Goal: Transaction & Acquisition: Purchase product/service

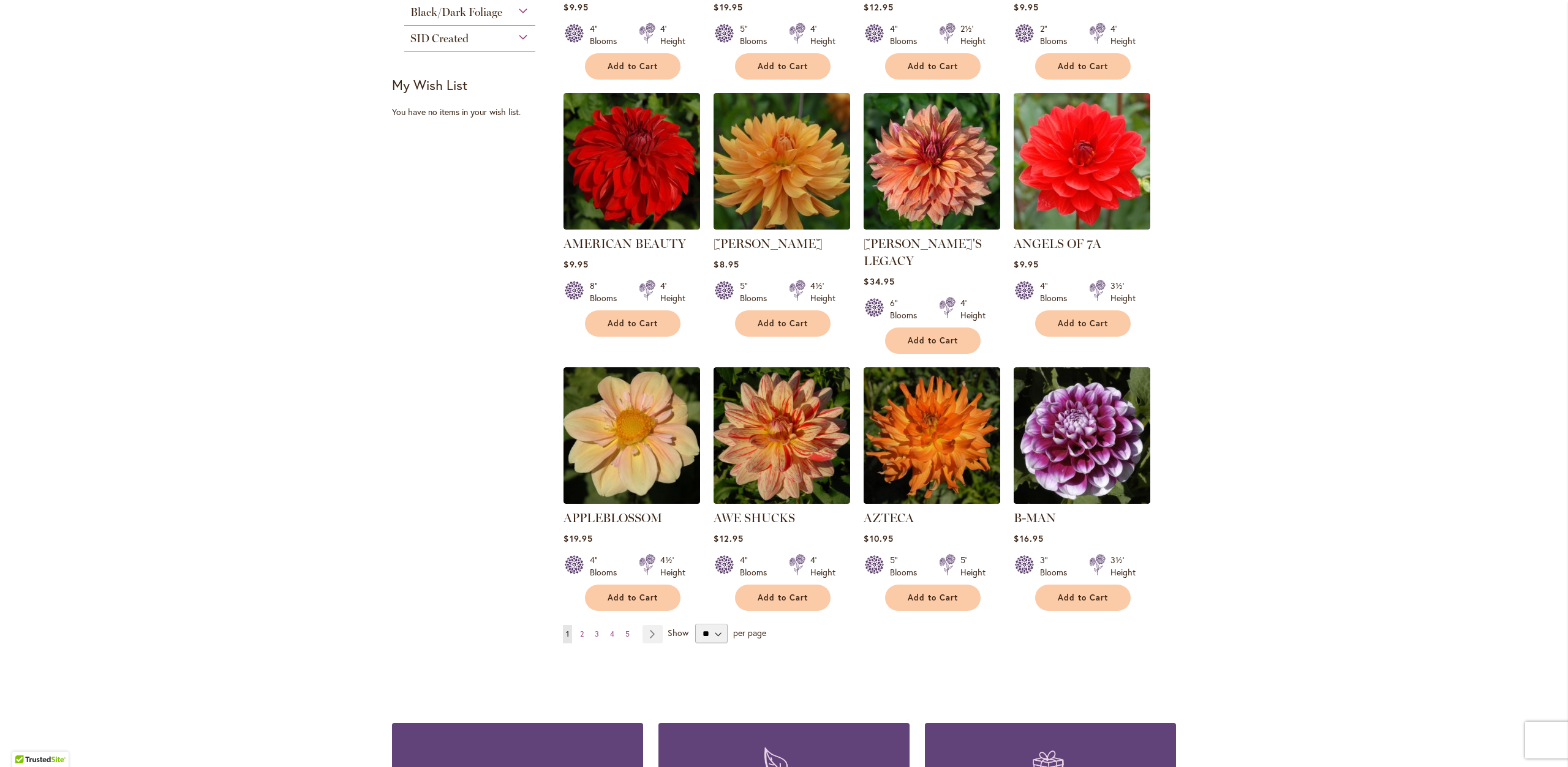
scroll to position [796, 0]
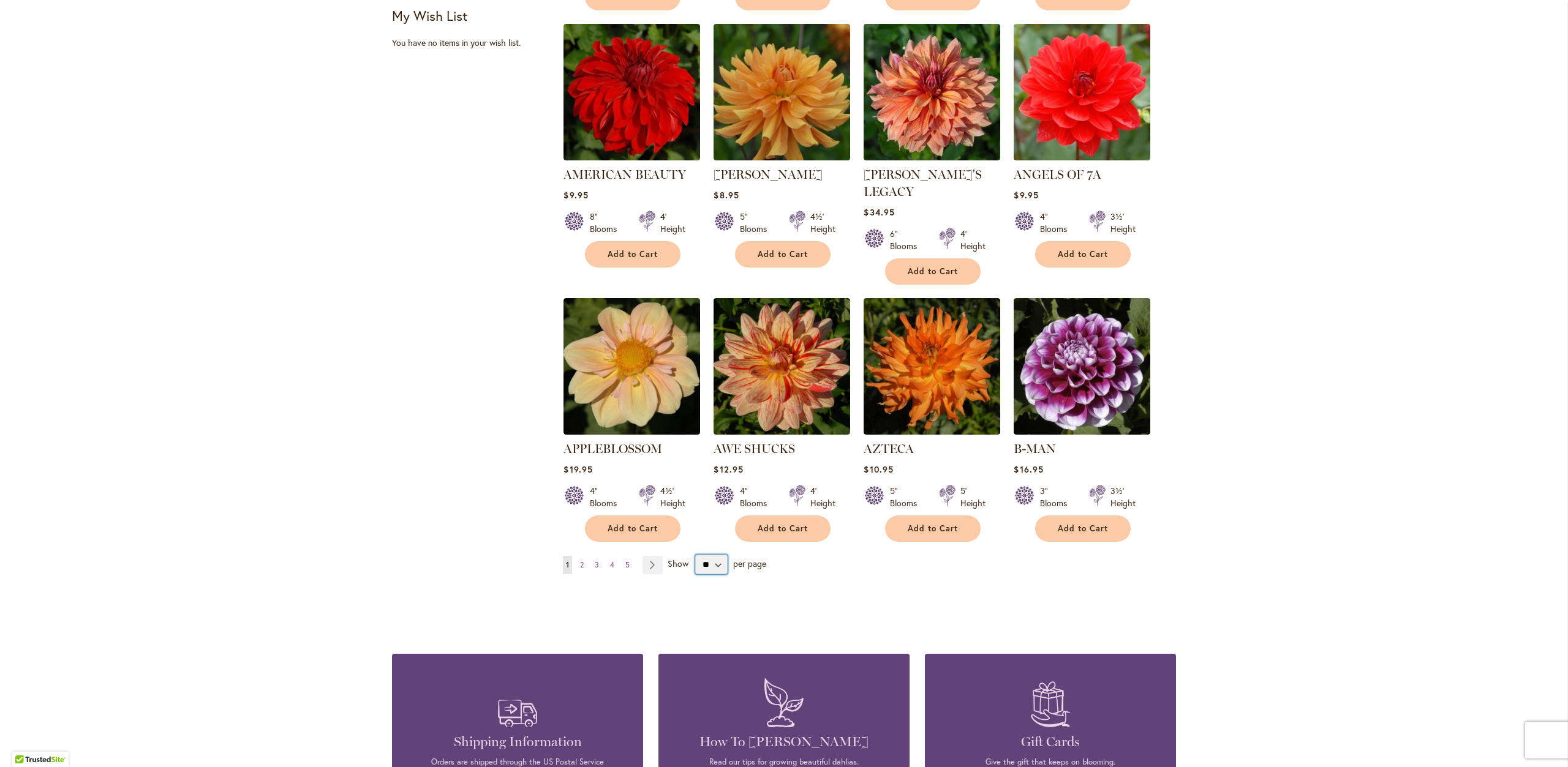
click at [717, 555] on select "** ** ** **" at bounding box center [711, 564] width 32 height 19
select select "**"
click at [696, 555] on select "** ** ** **" at bounding box center [711, 564] width 32 height 19
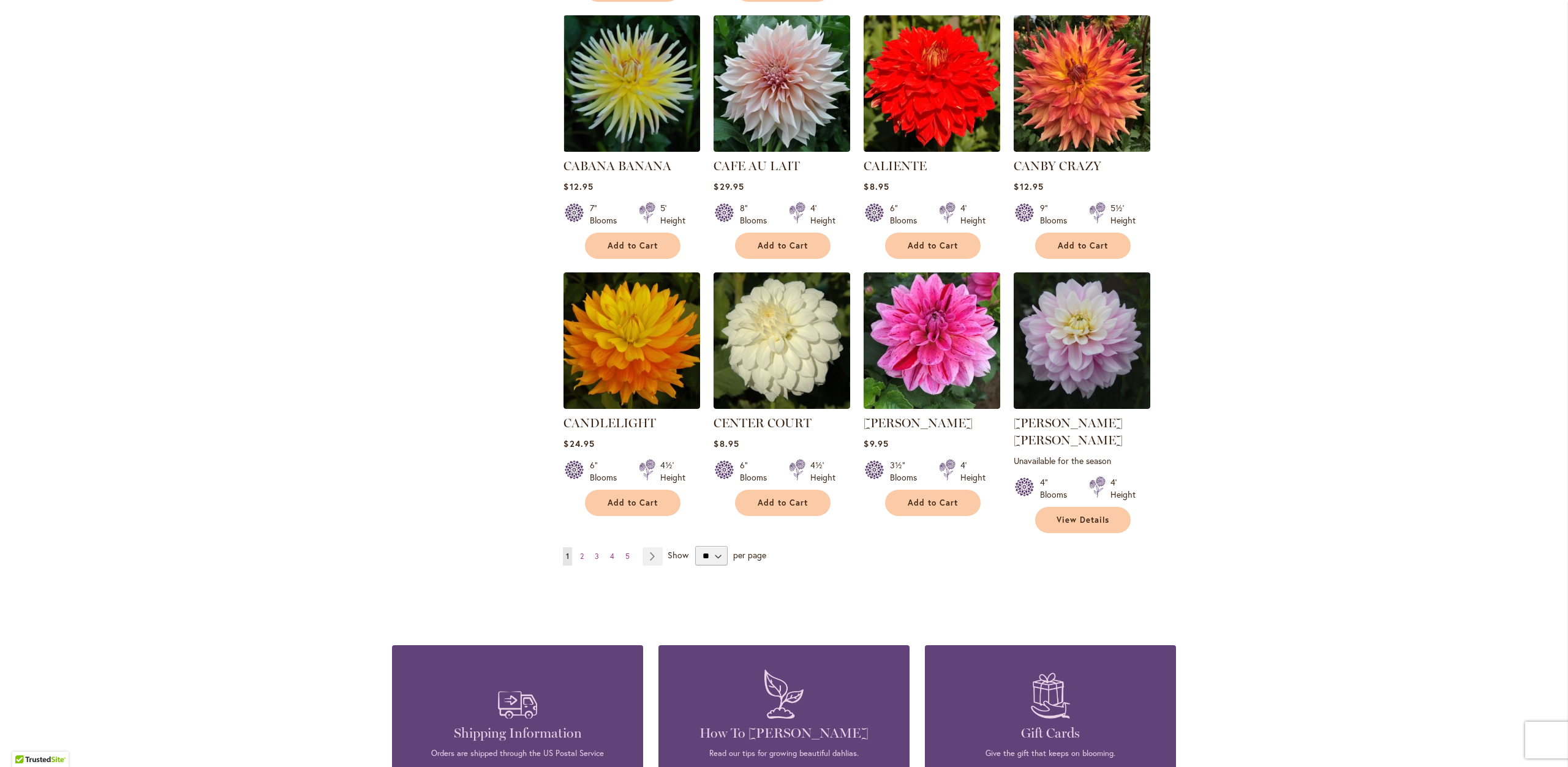
scroll to position [3979, 0]
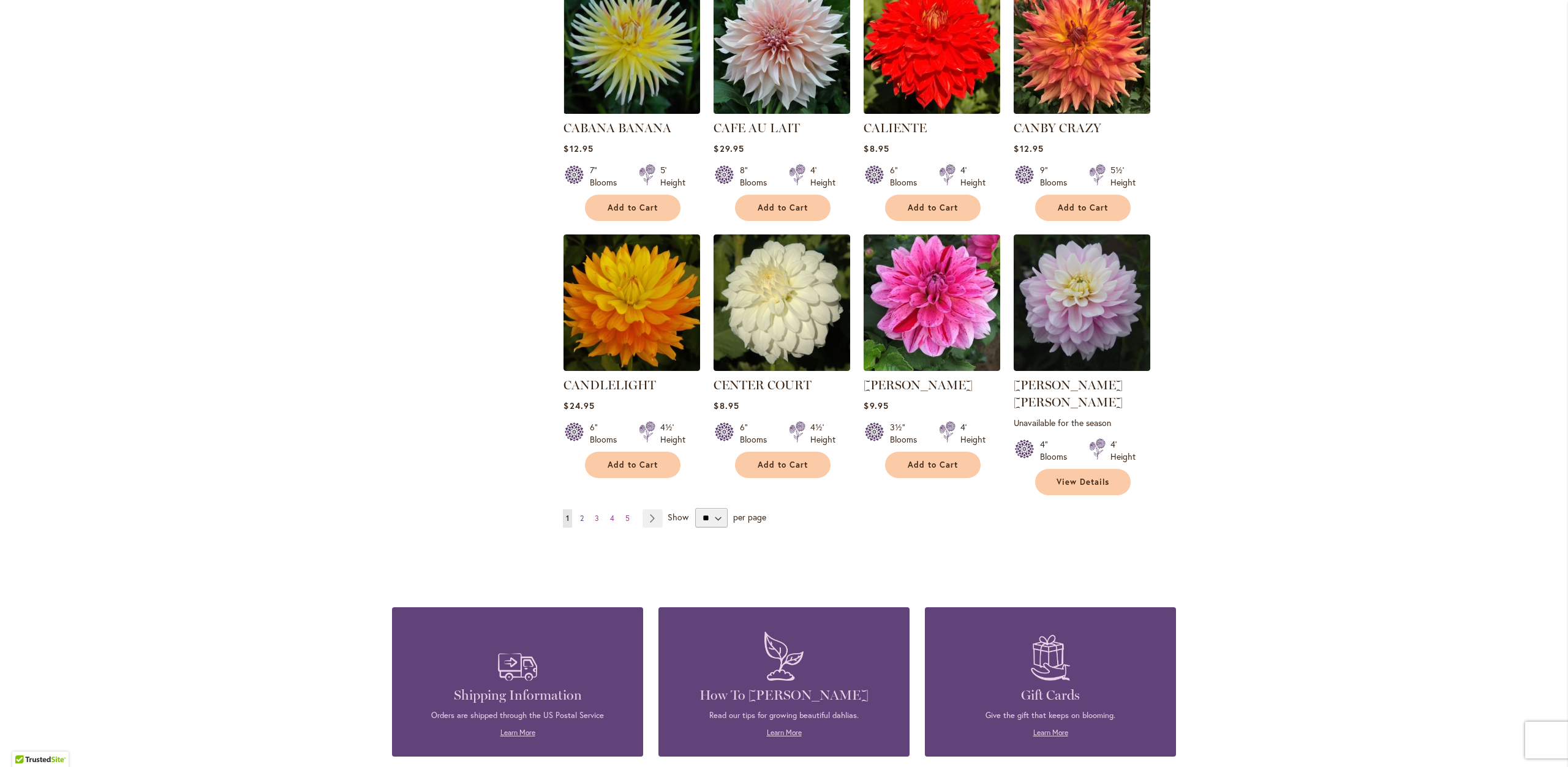
click at [580, 514] on span "2" at bounding box center [582, 519] width 4 height 9
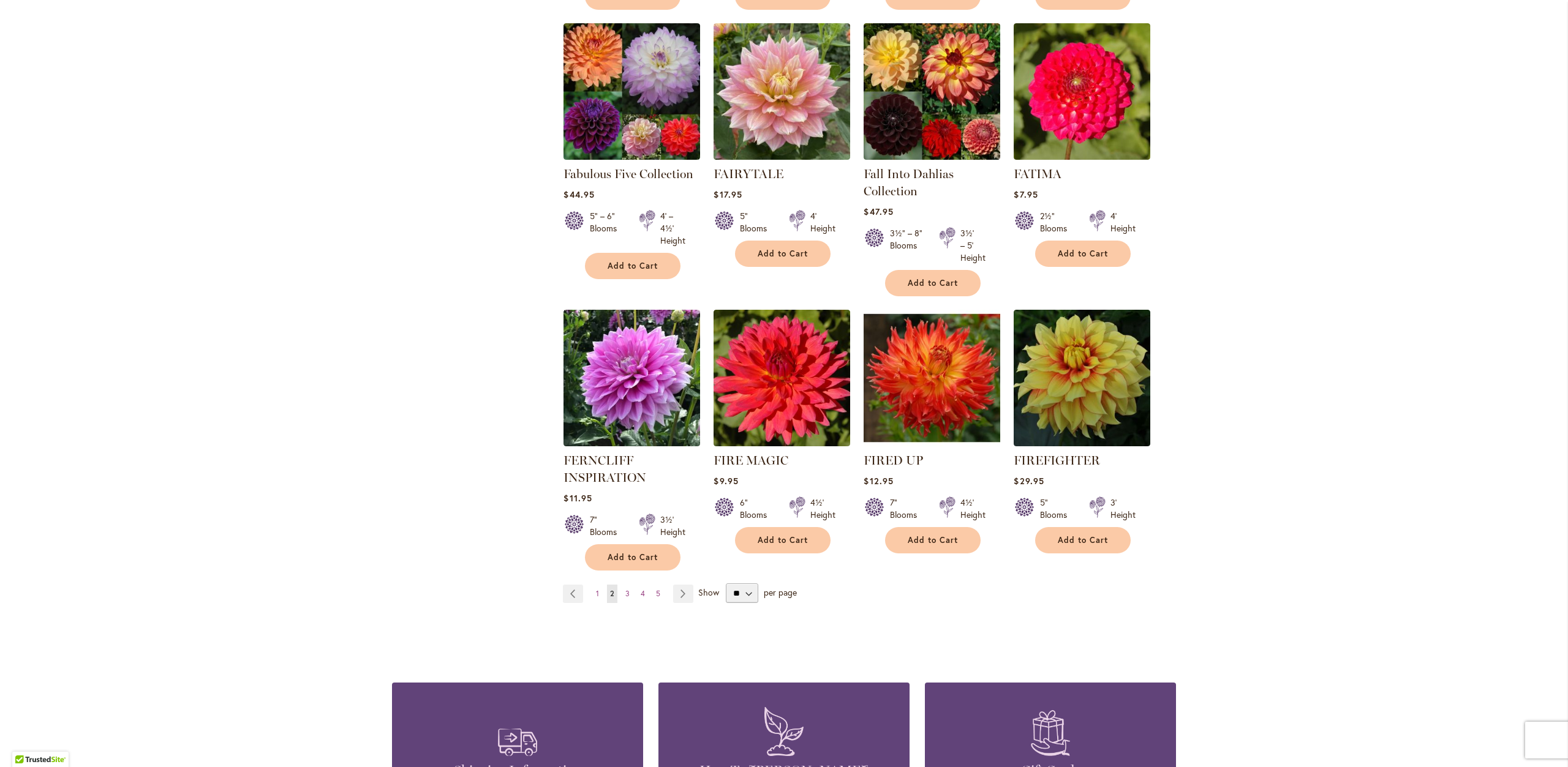
scroll to position [4041, 0]
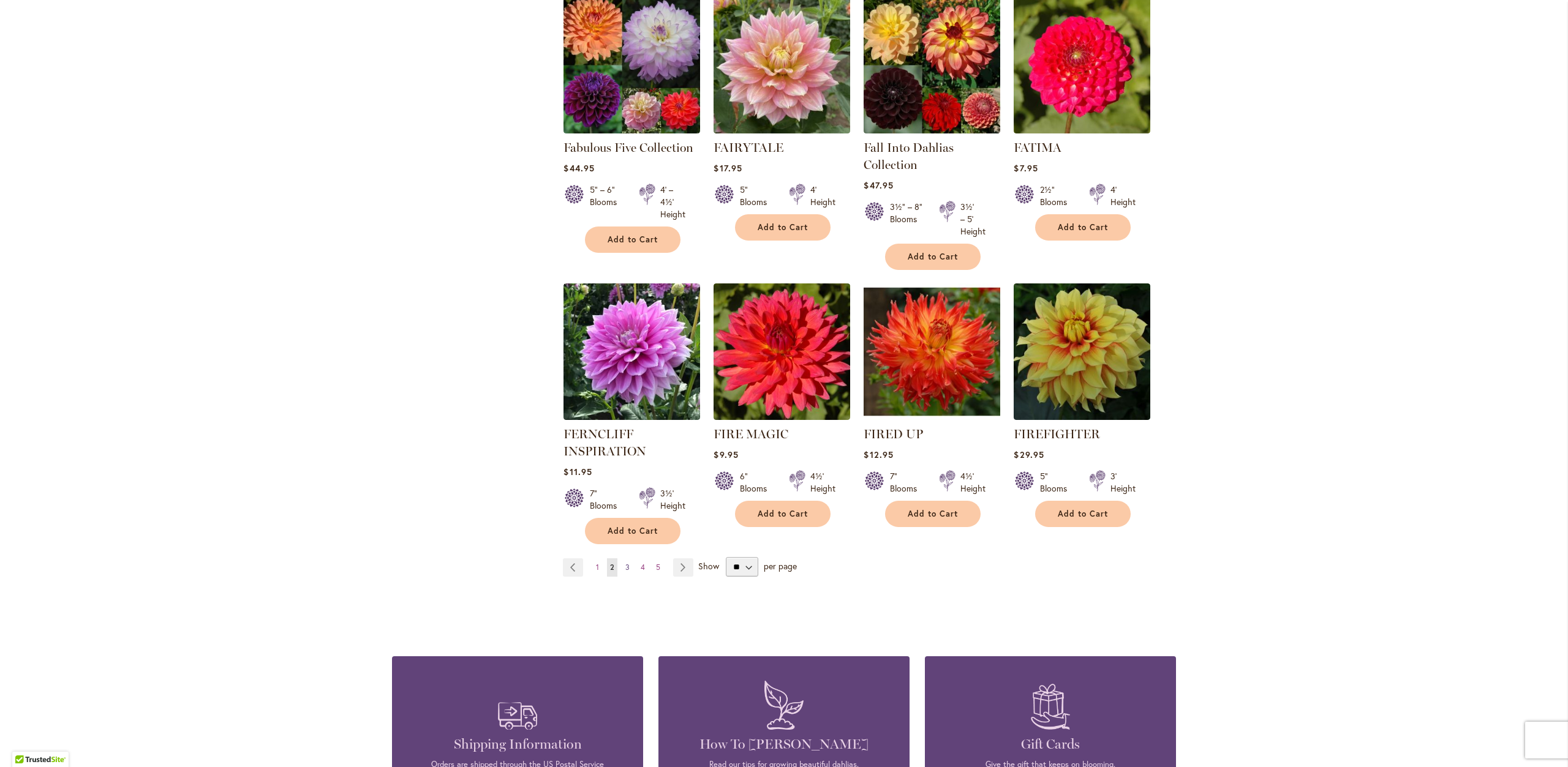
click at [626, 563] on span "3" at bounding box center [628, 567] width 5 height 9
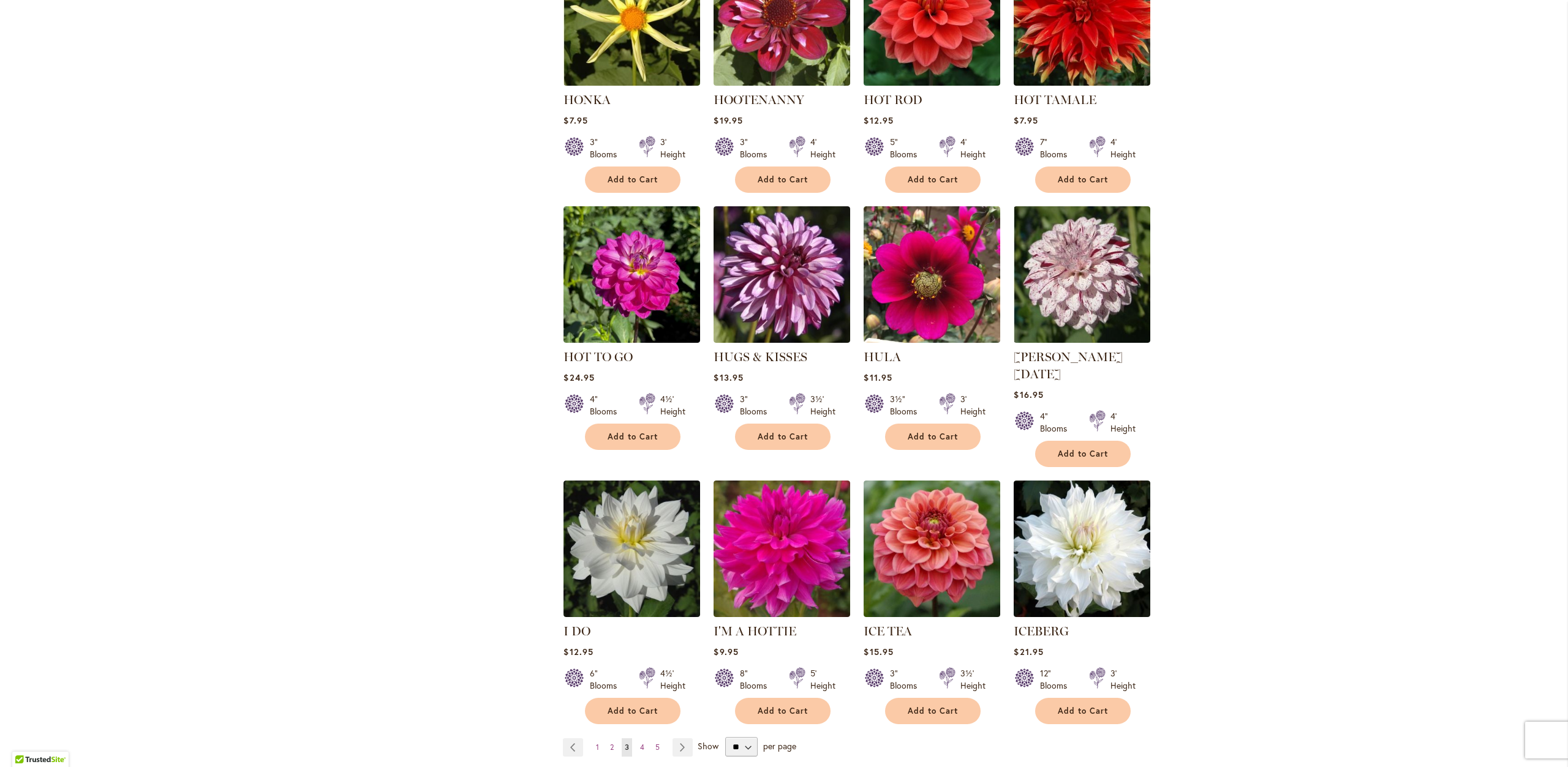
scroll to position [3857, 0]
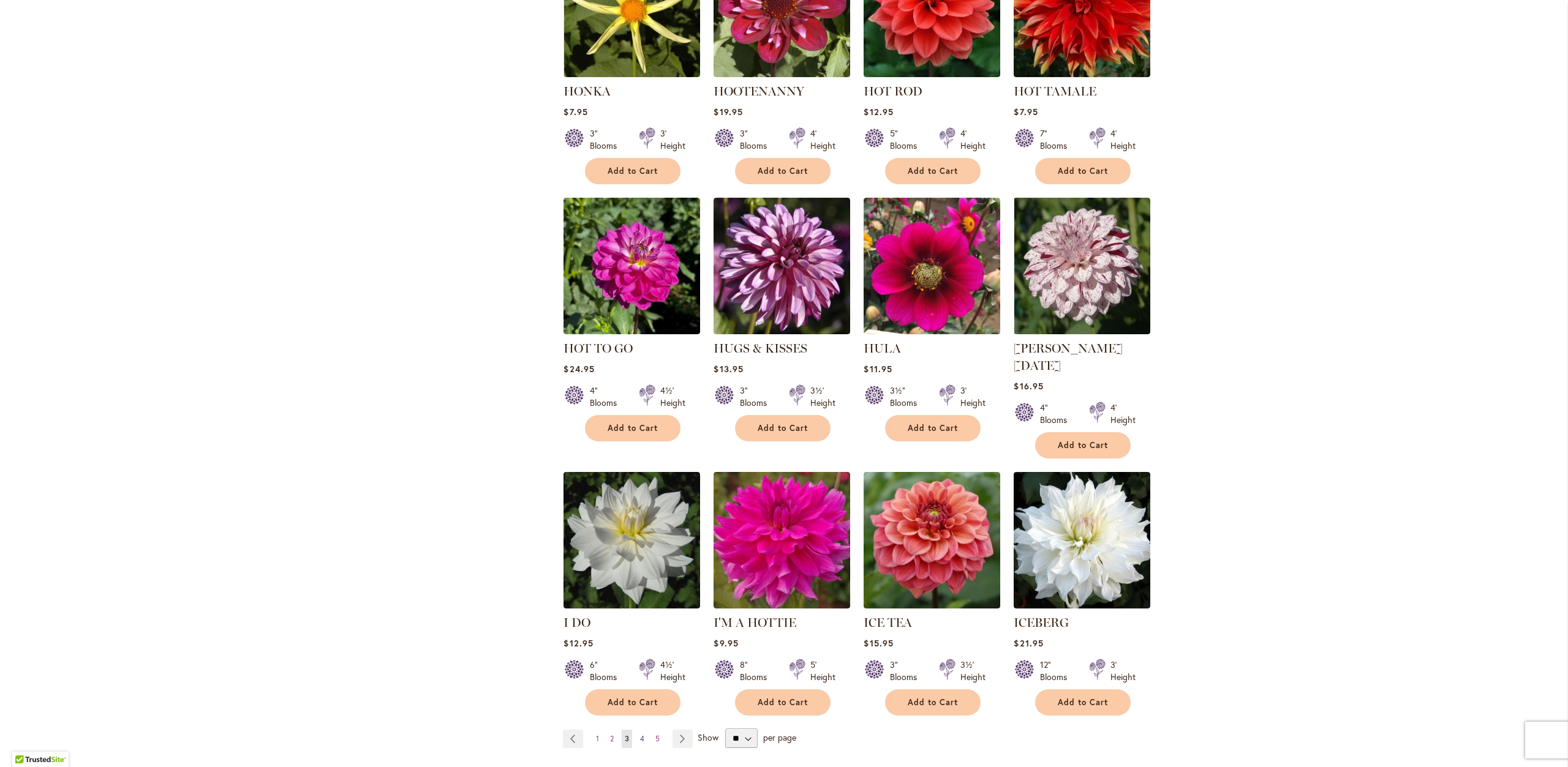
click at [640, 734] on span "4" at bounding box center [642, 738] width 5 height 9
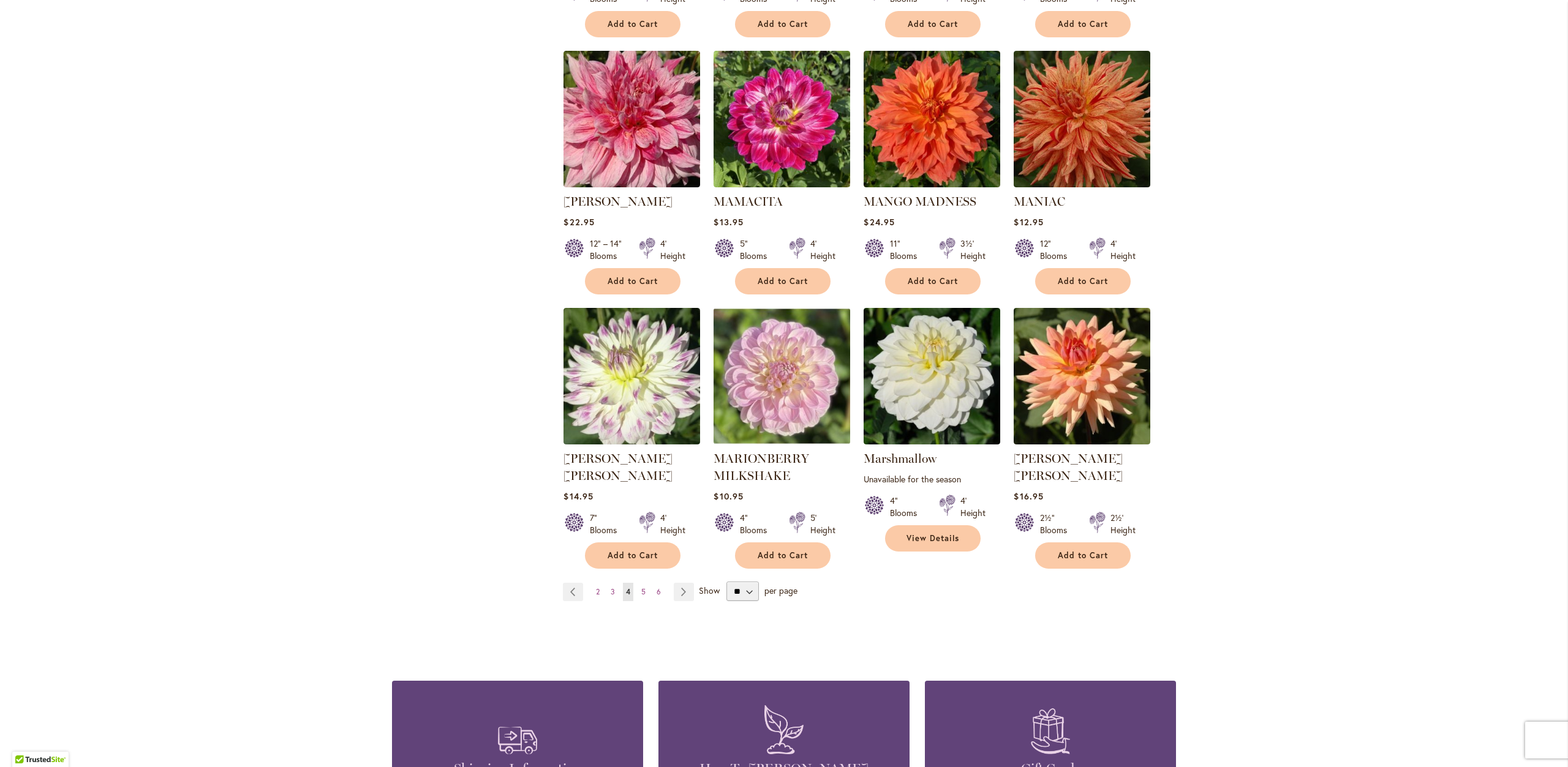
scroll to position [3993, 0]
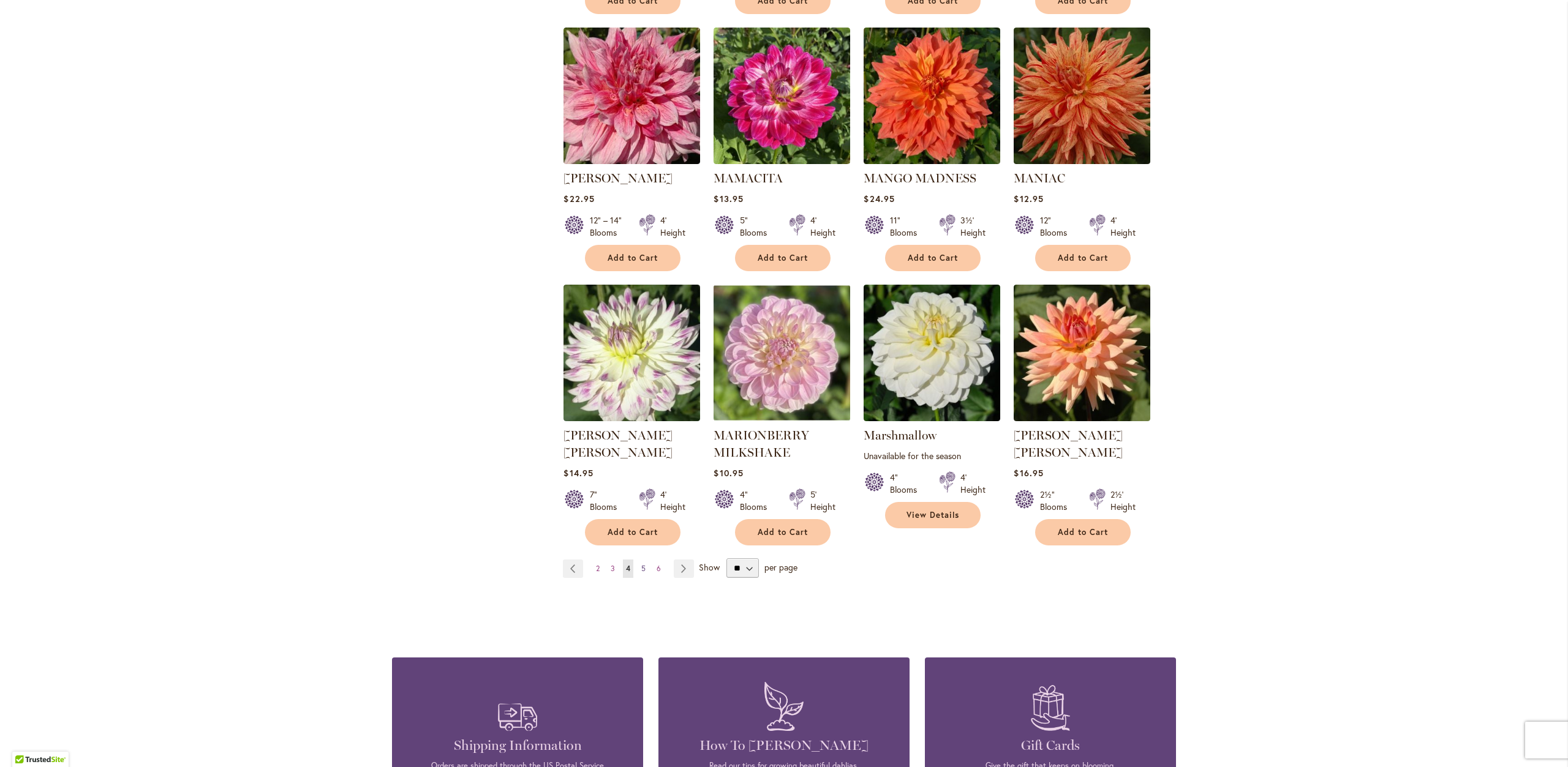
click at [641, 564] on span "5" at bounding box center [643, 568] width 5 height 9
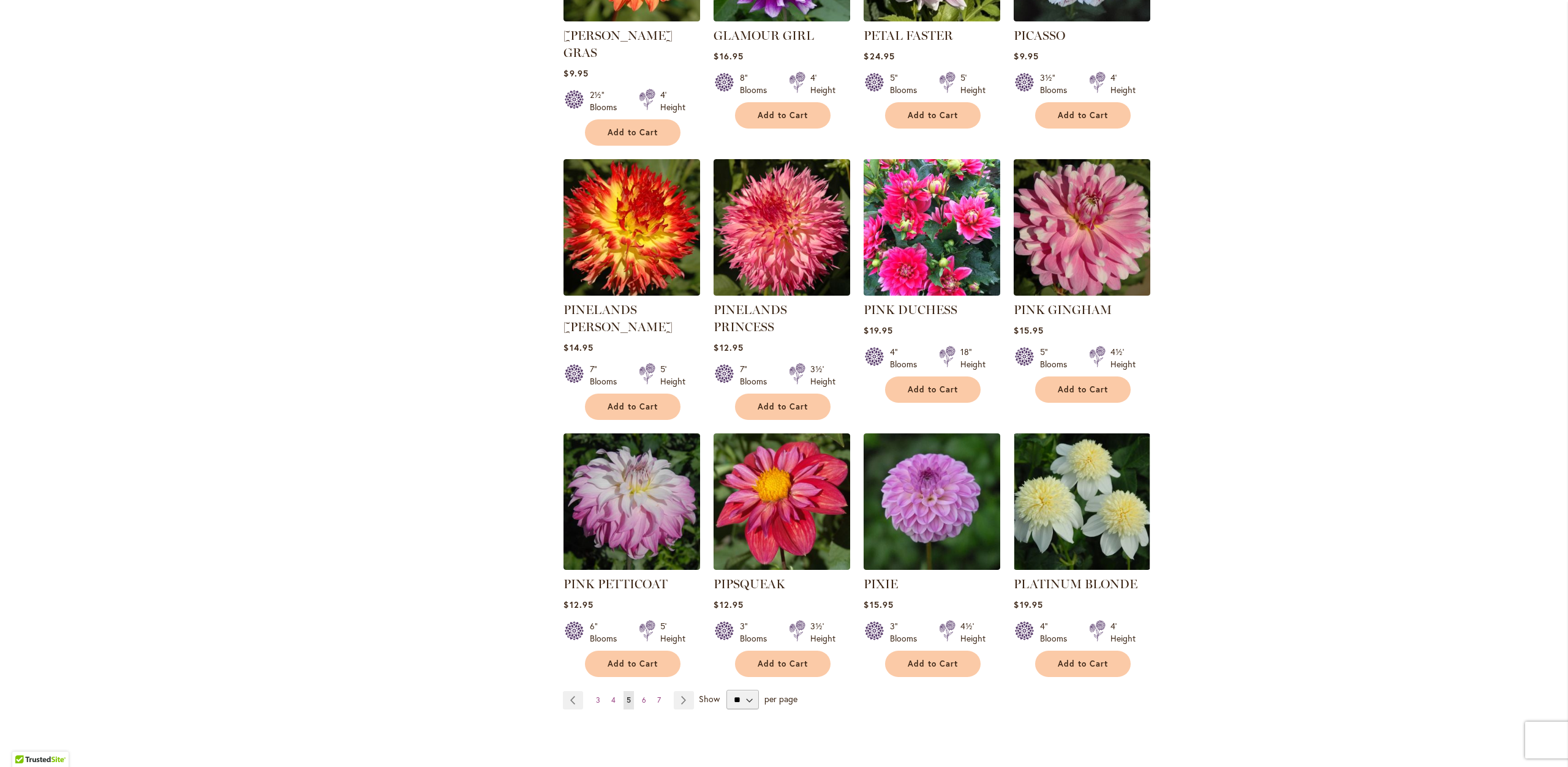
scroll to position [3857, 0]
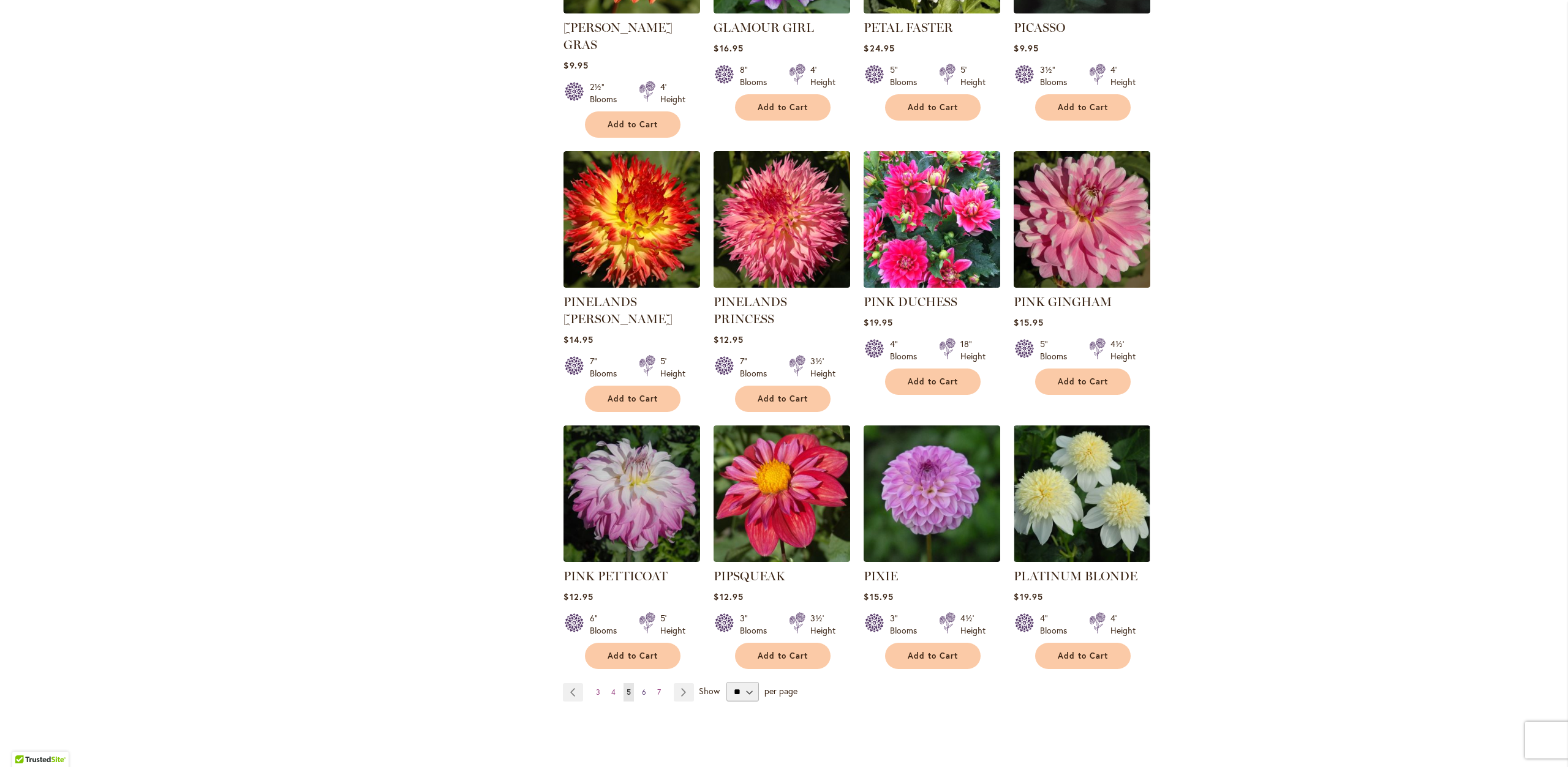
click at [642, 688] on span "6" at bounding box center [644, 693] width 5 height 9
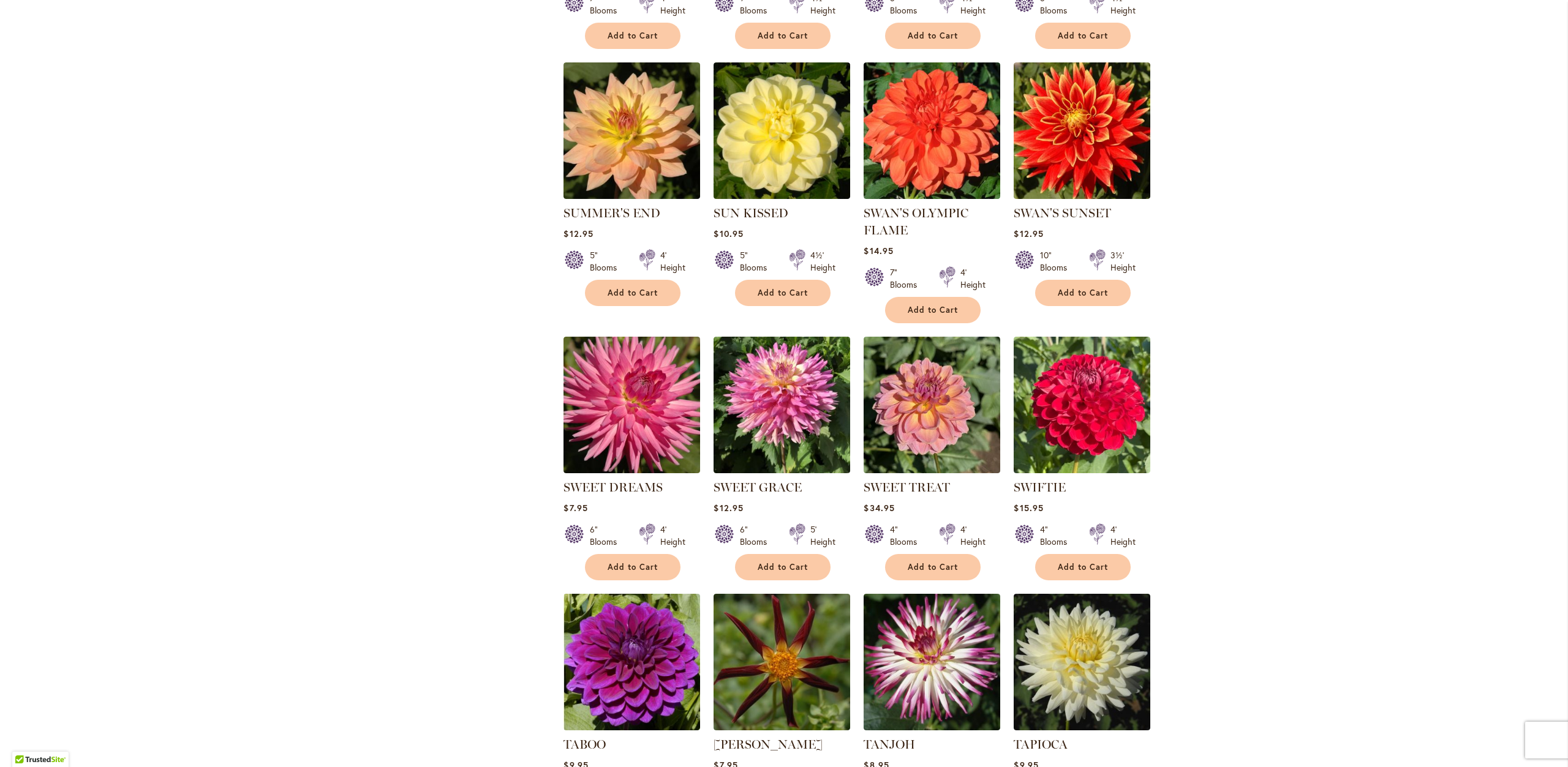
scroll to position [2938, 0]
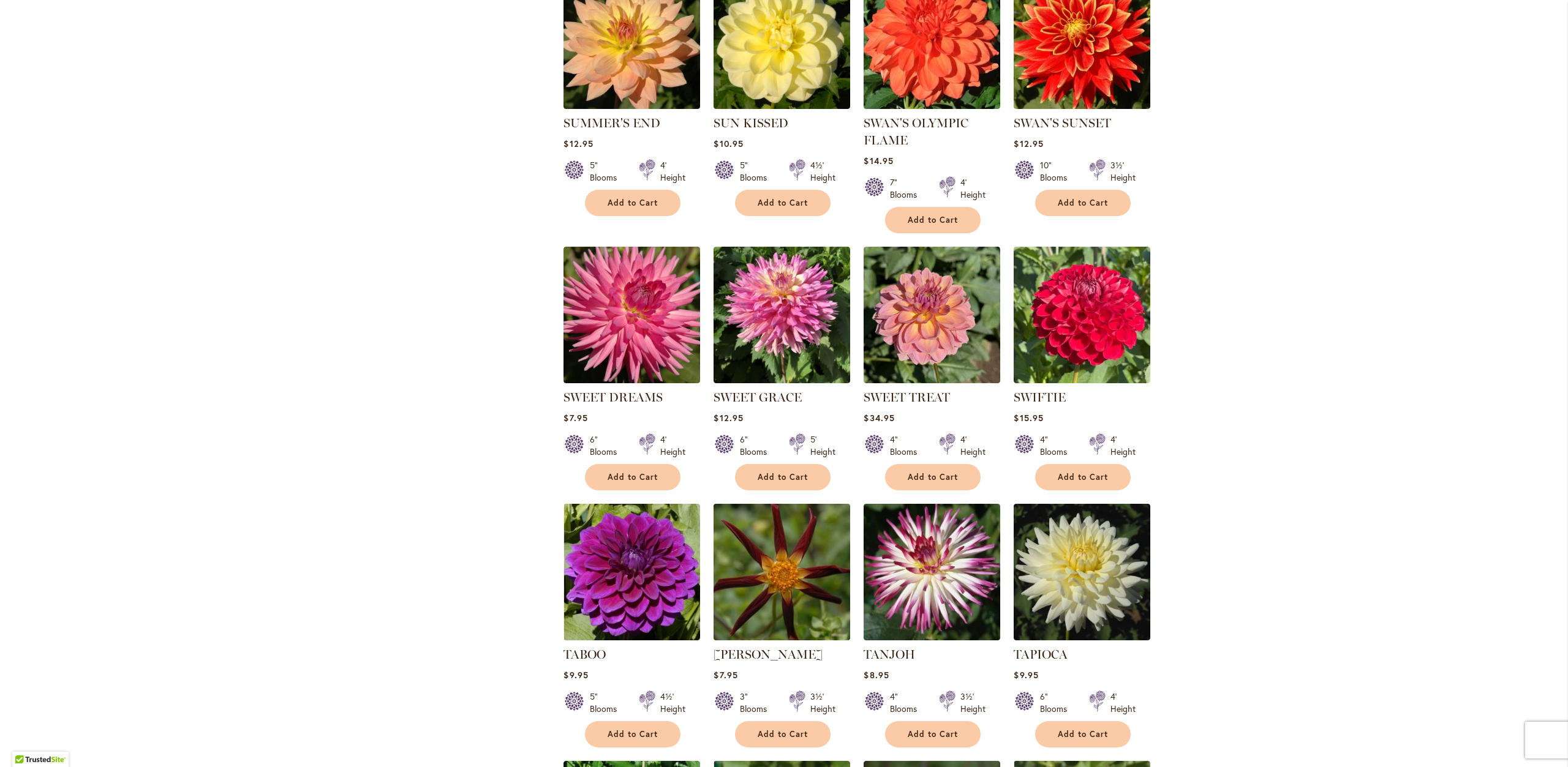
click at [747, 550] on img at bounding box center [782, 573] width 144 height 143
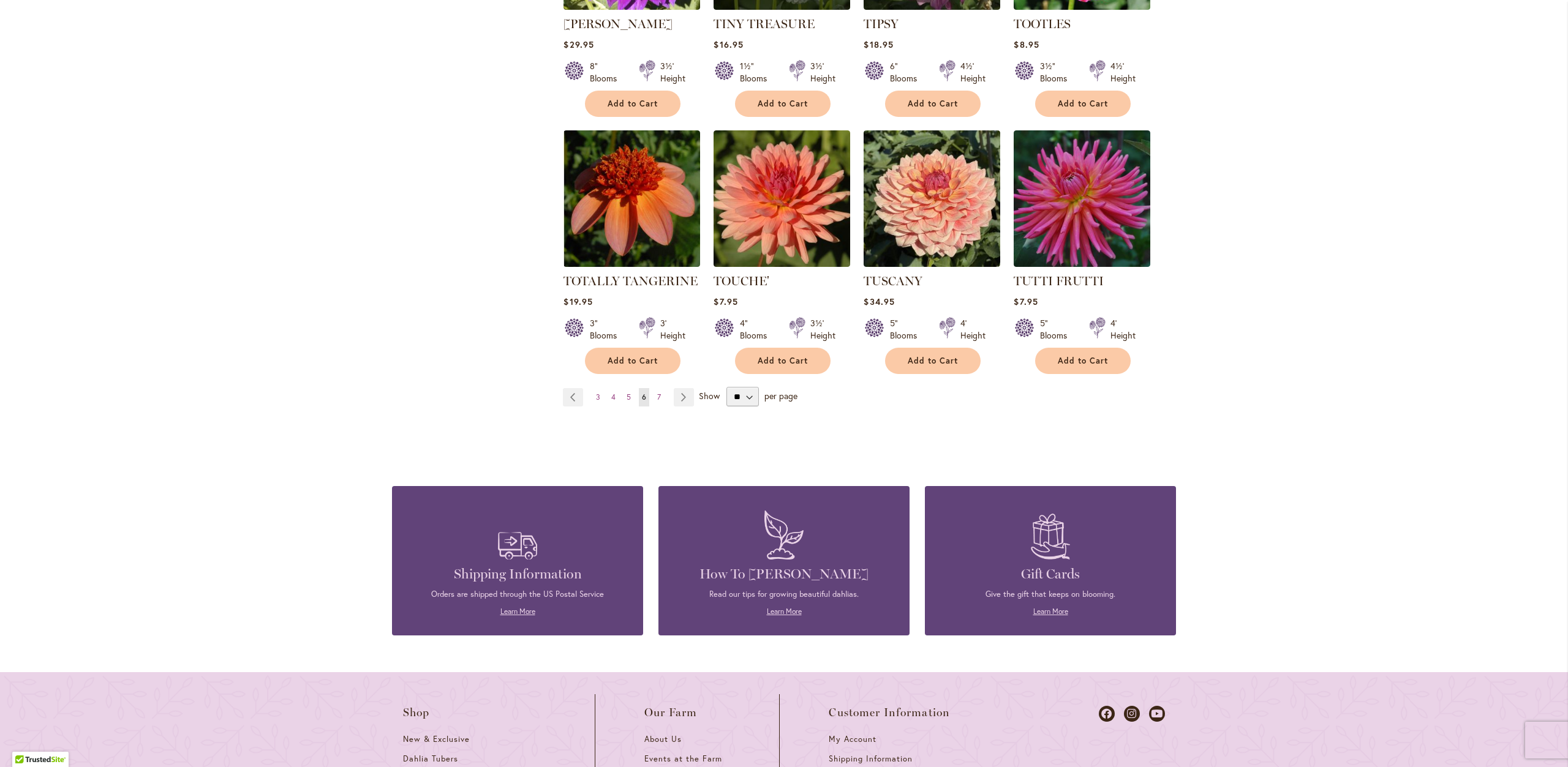
scroll to position [4102, 0]
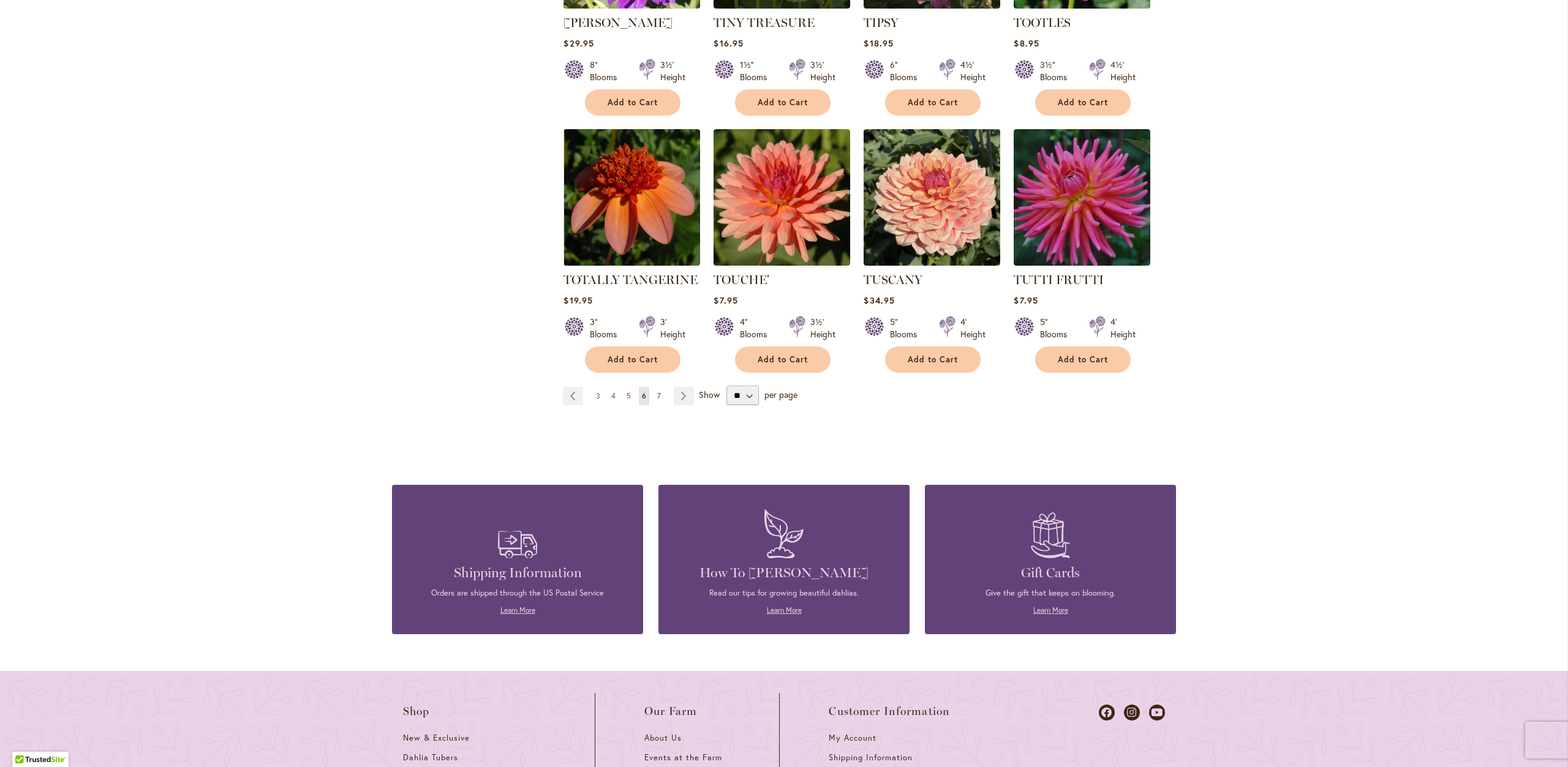
click at [657, 391] on span "7" at bounding box center [659, 395] width 4 height 9
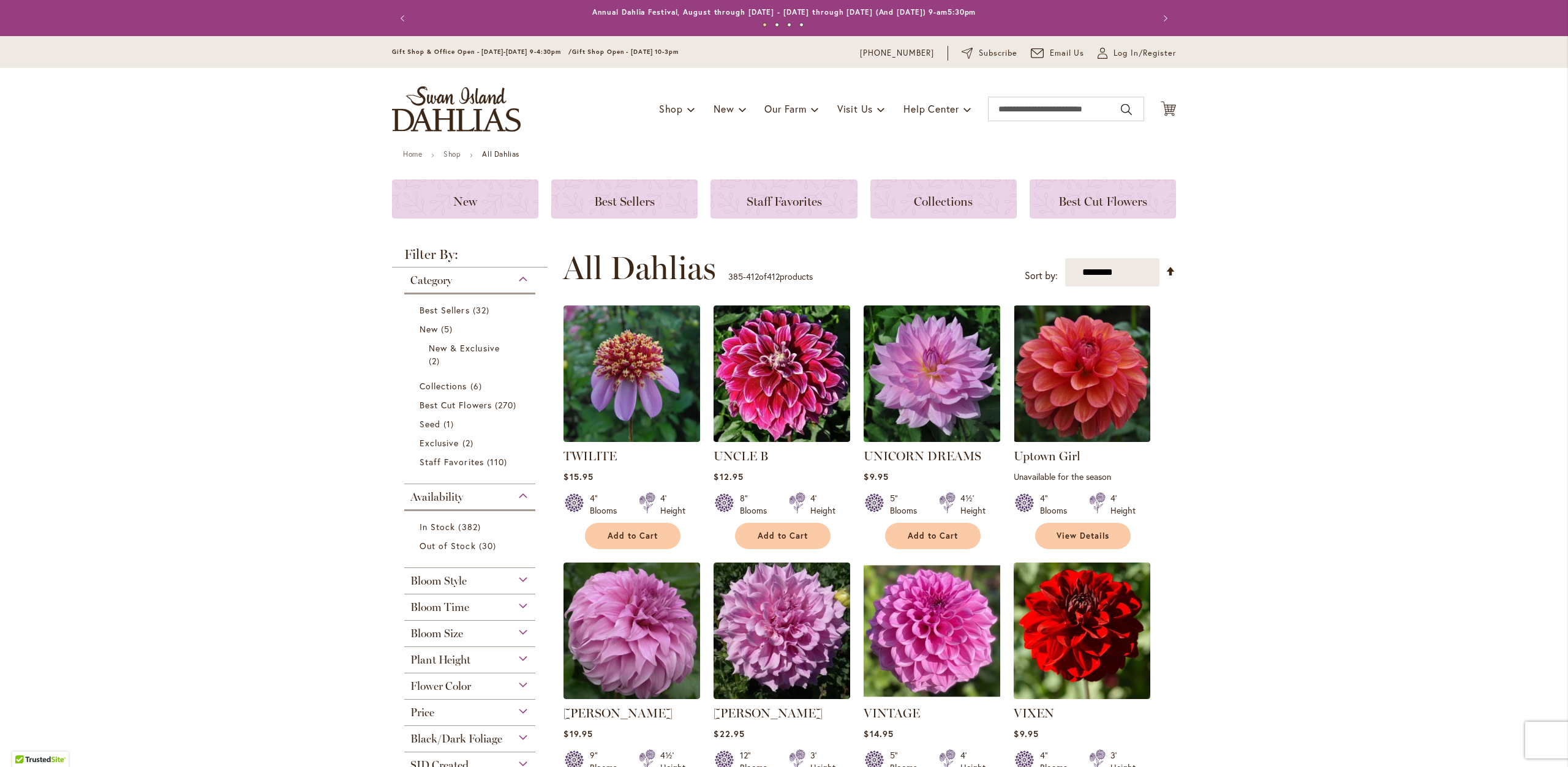
click at [944, 397] on img at bounding box center [932, 374] width 144 height 143
click at [934, 537] on span "Add to Cart" at bounding box center [933, 535] width 51 height 10
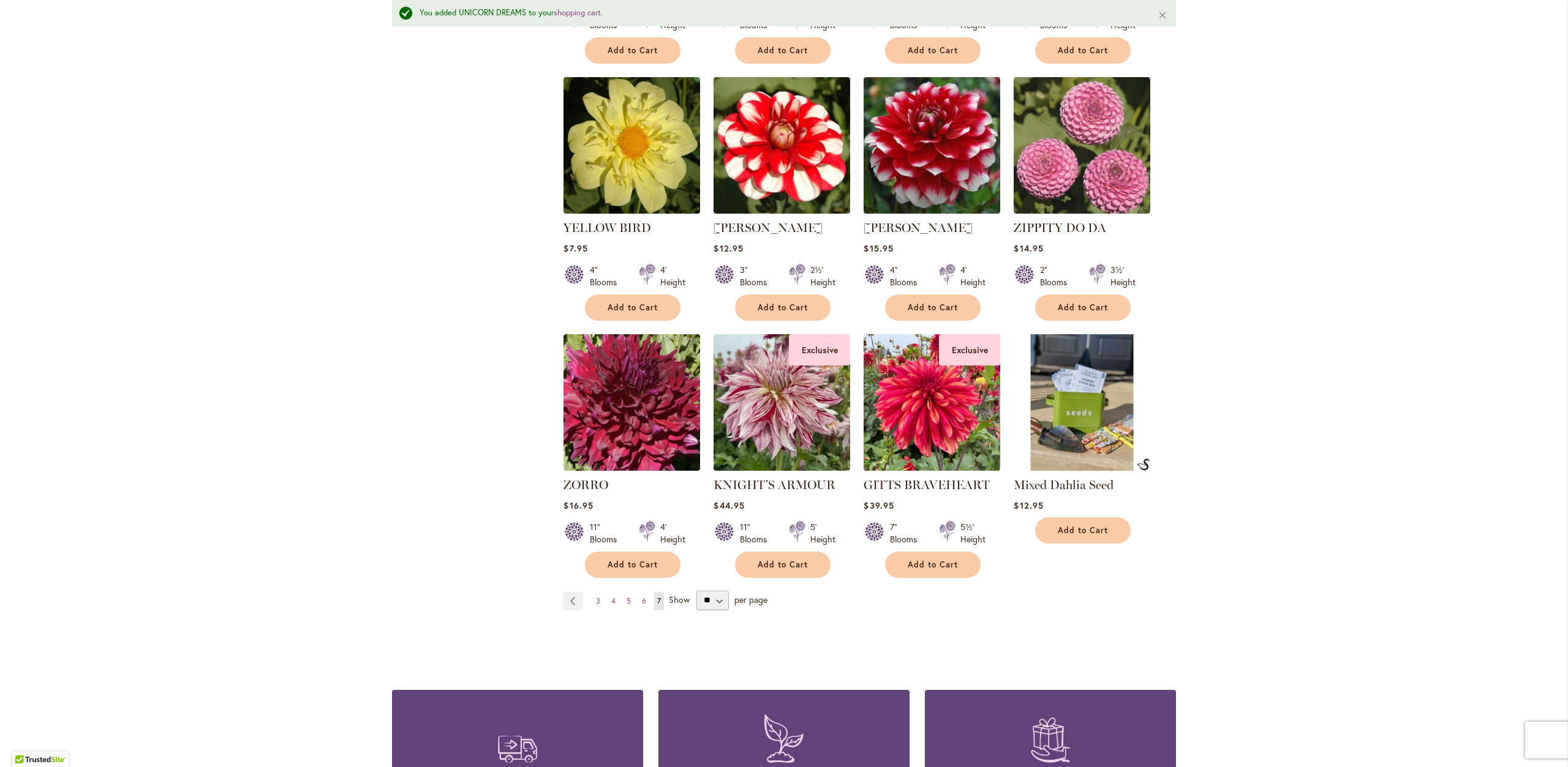
scroll to position [1592, 0]
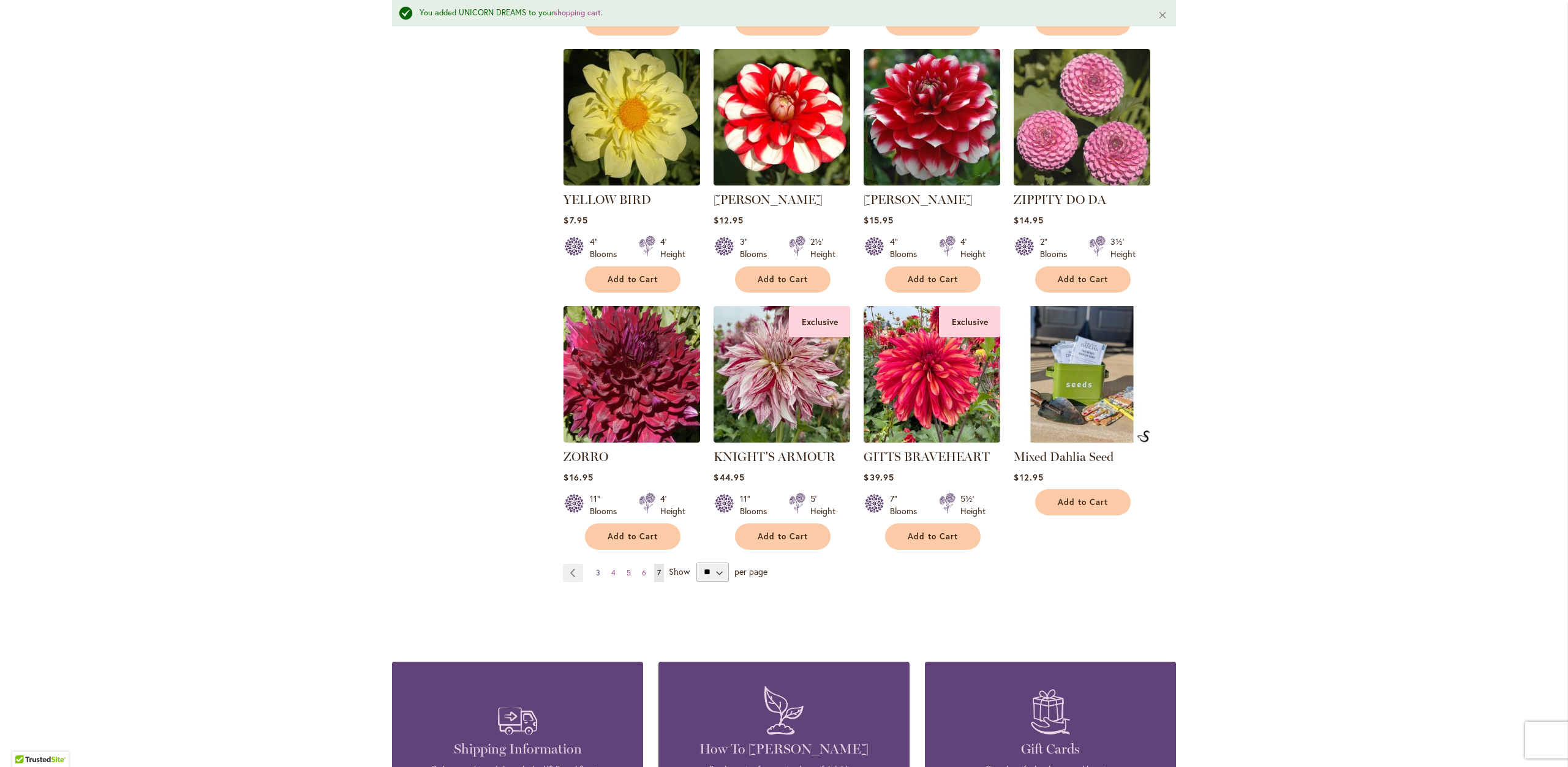
click at [596, 568] on span "3" at bounding box center [598, 573] width 5 height 9
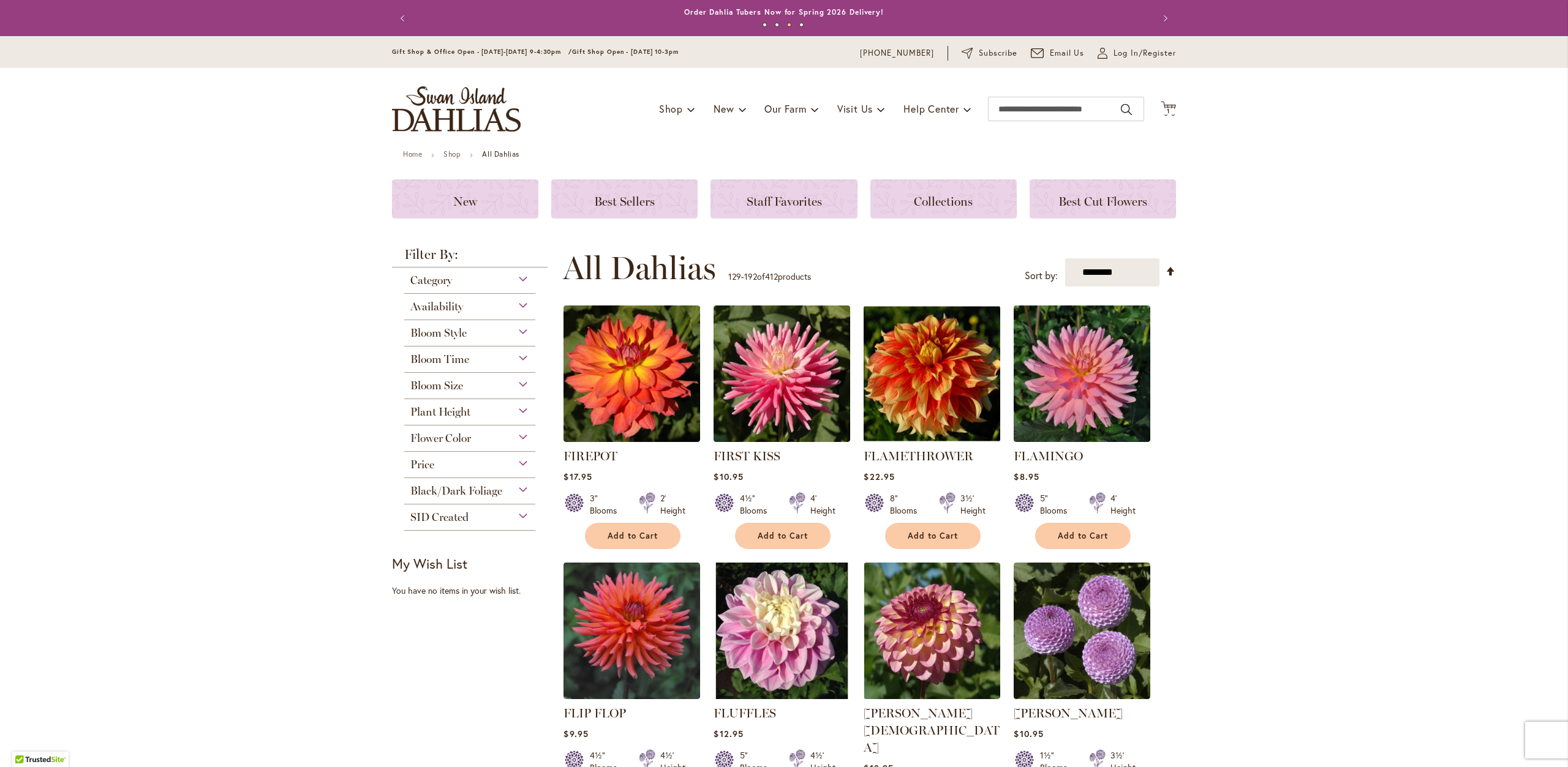
drag, startPoint x: 1160, startPoint y: 109, endPoint x: 1155, endPoint y: 118, distance: 10.3
click at [1163, 109] on span "1 1 items" at bounding box center [1169, 111] width 12 height 6
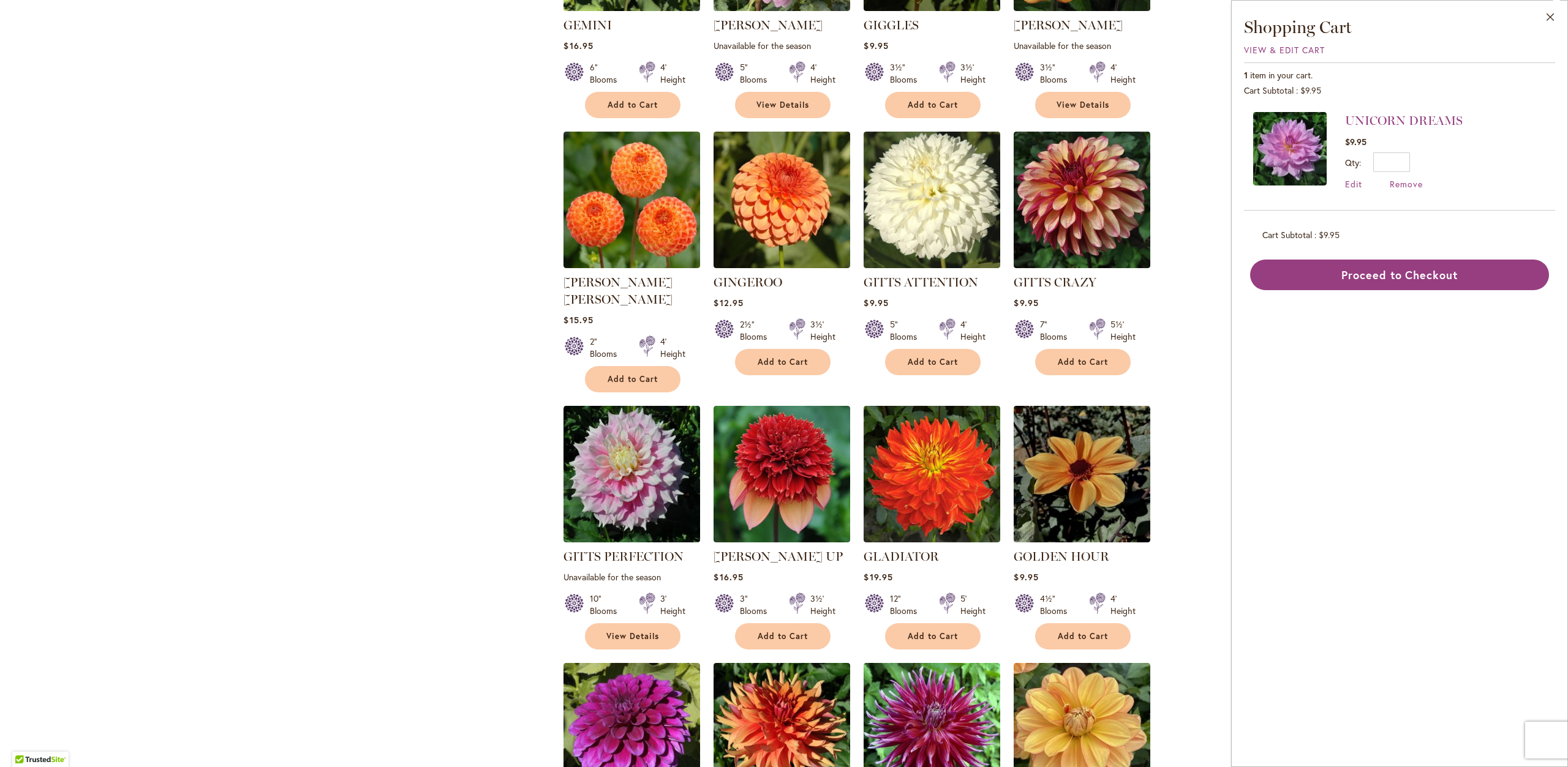
scroll to position [1592, 0]
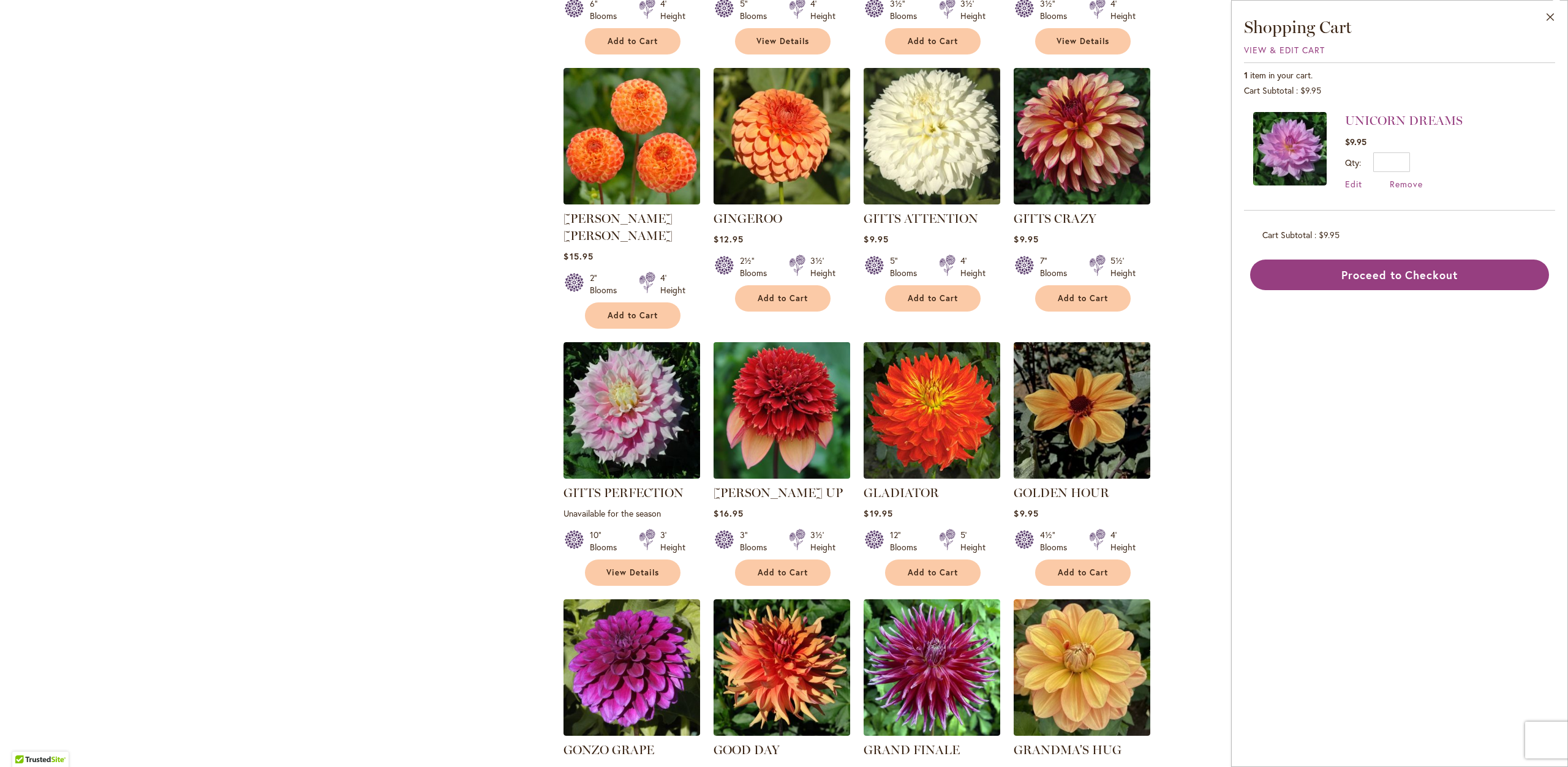
click at [802, 364] on img at bounding box center [782, 411] width 144 height 143
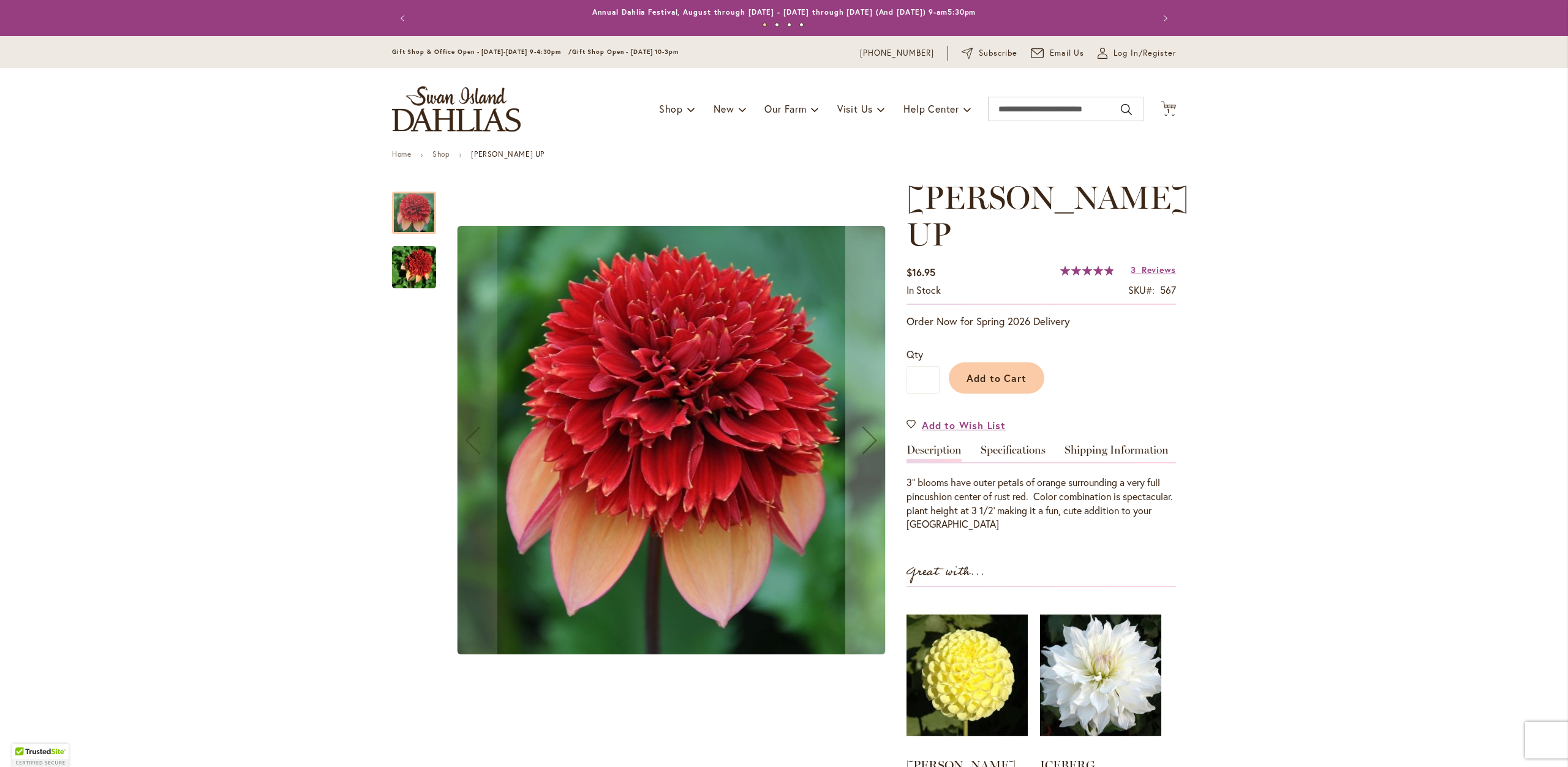
click at [412, 278] on img "GITTY UP" at bounding box center [414, 268] width 88 height 59
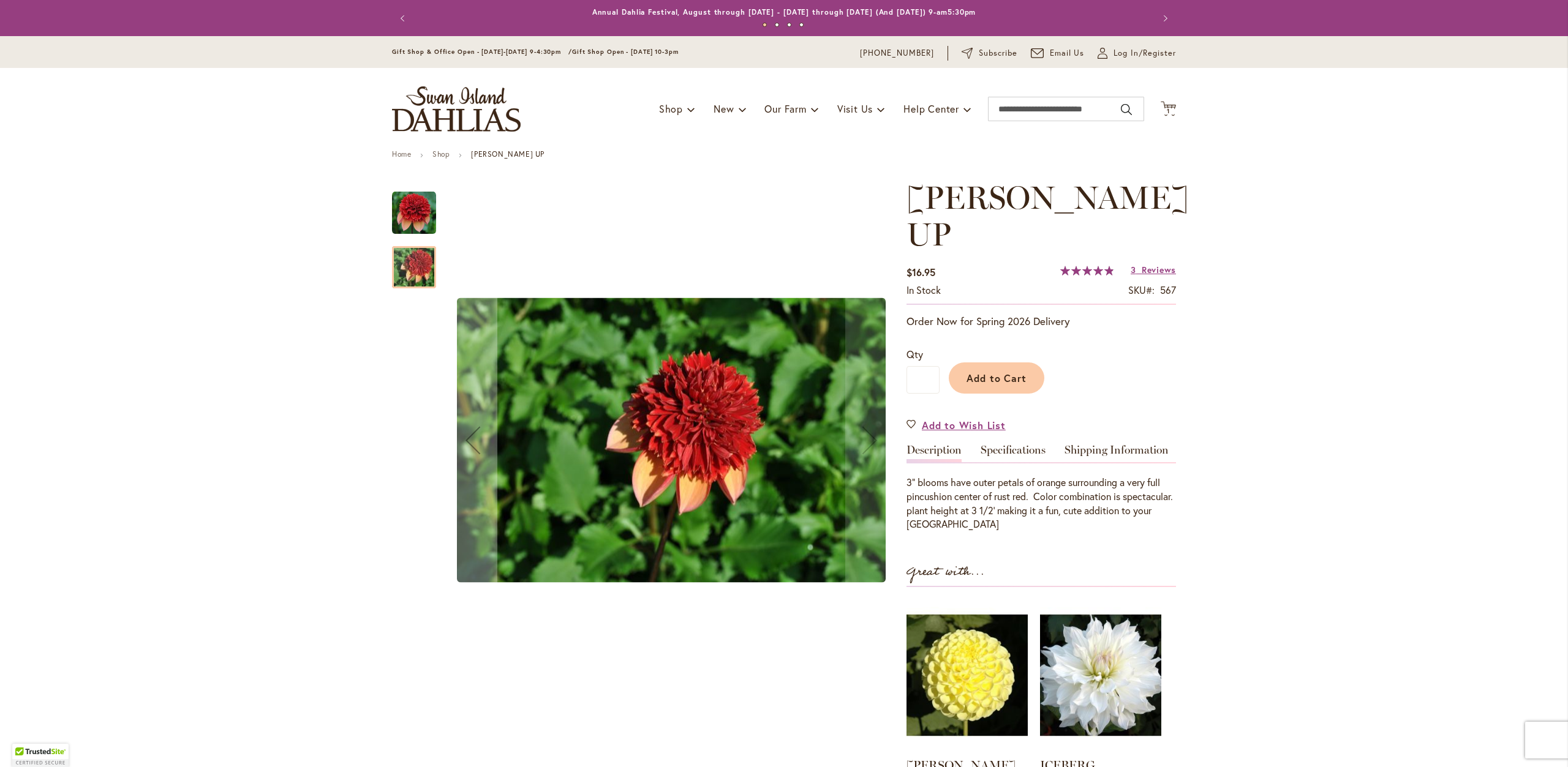
click at [397, 224] on img "GITTY UP" at bounding box center [414, 213] width 44 height 44
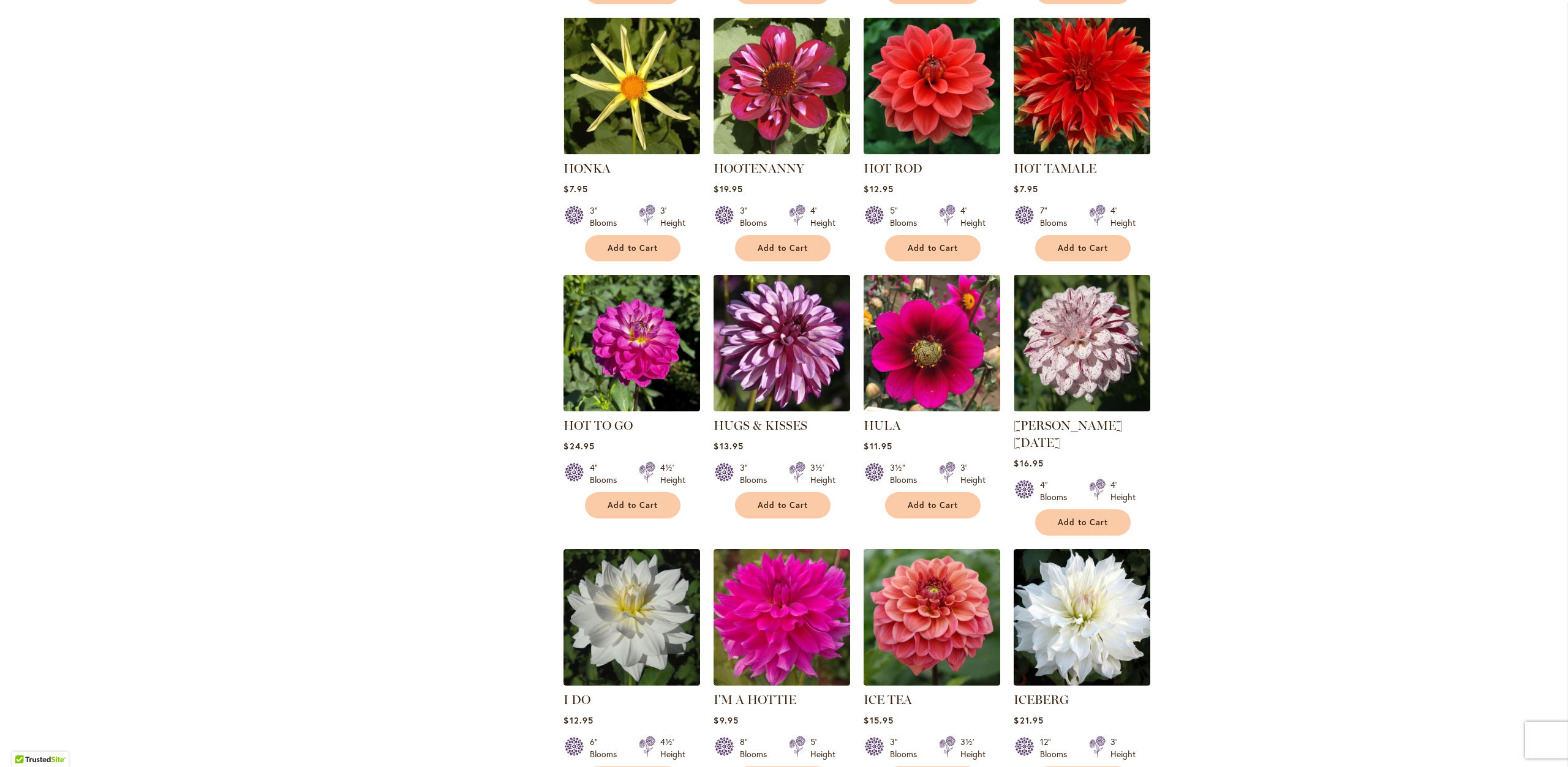
scroll to position [3857, 0]
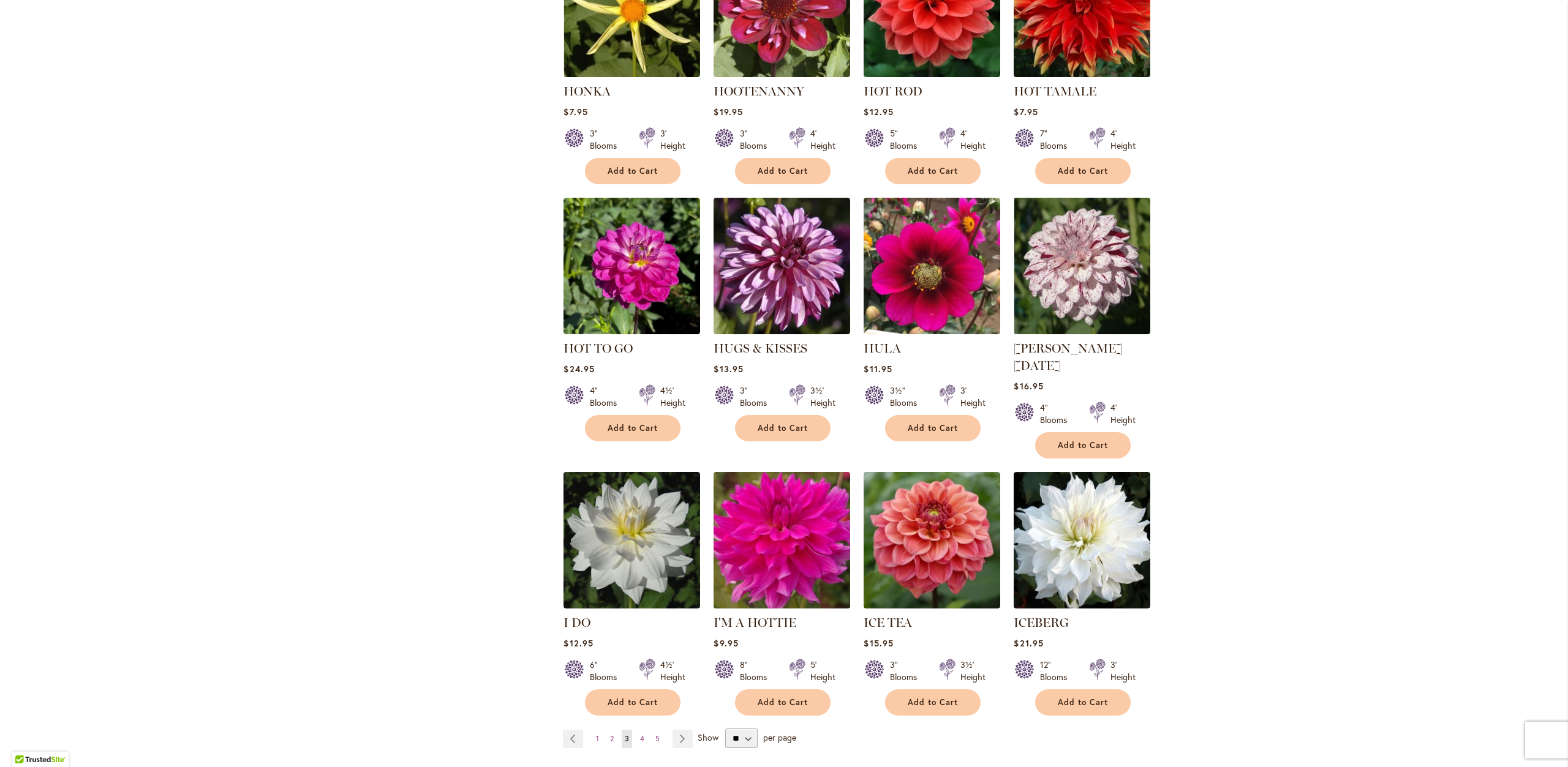
click at [821, 475] on img at bounding box center [782, 541] width 144 height 143
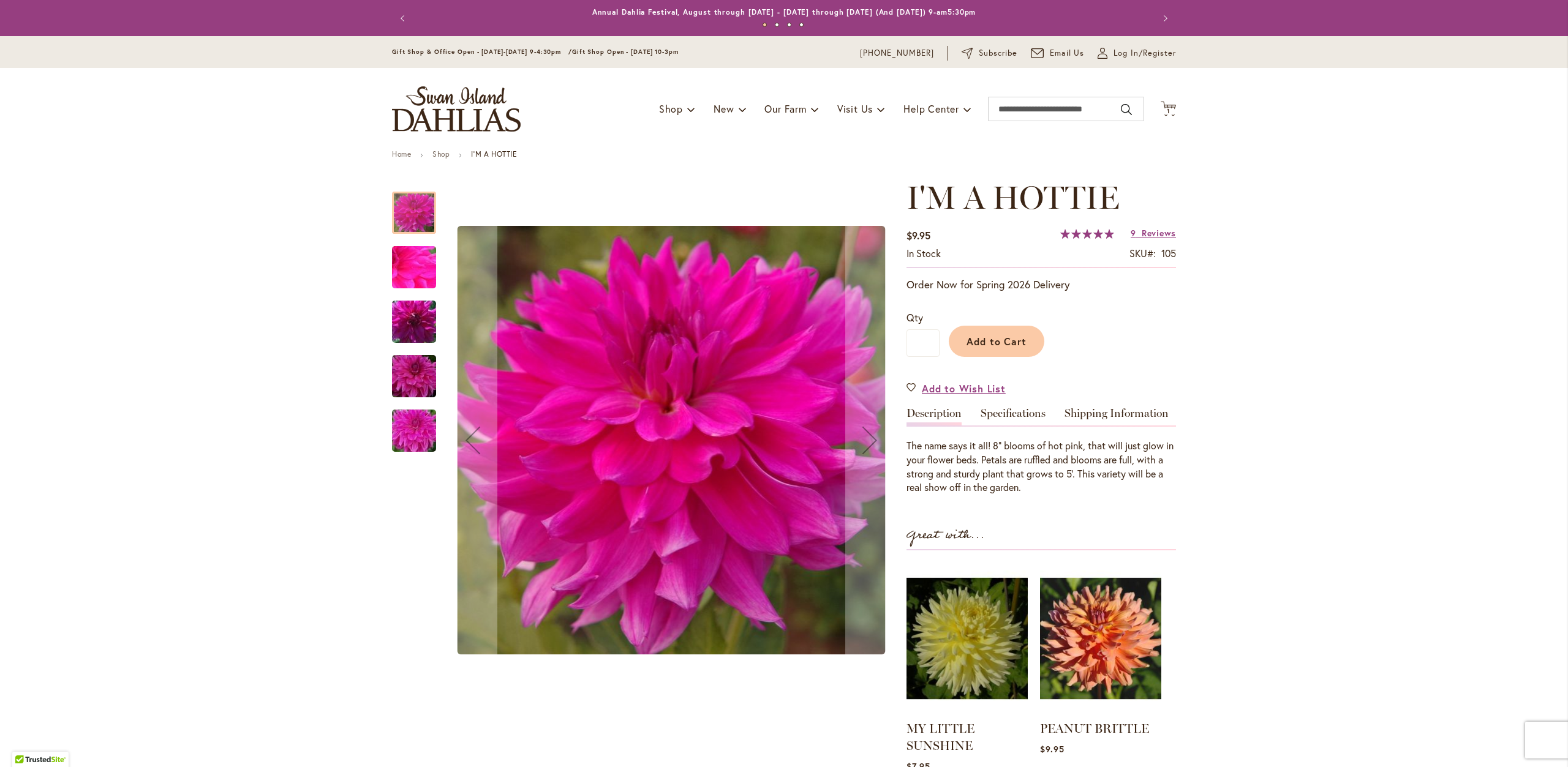
click at [395, 327] on img "I'm A Hottie" at bounding box center [414, 322] width 88 height 59
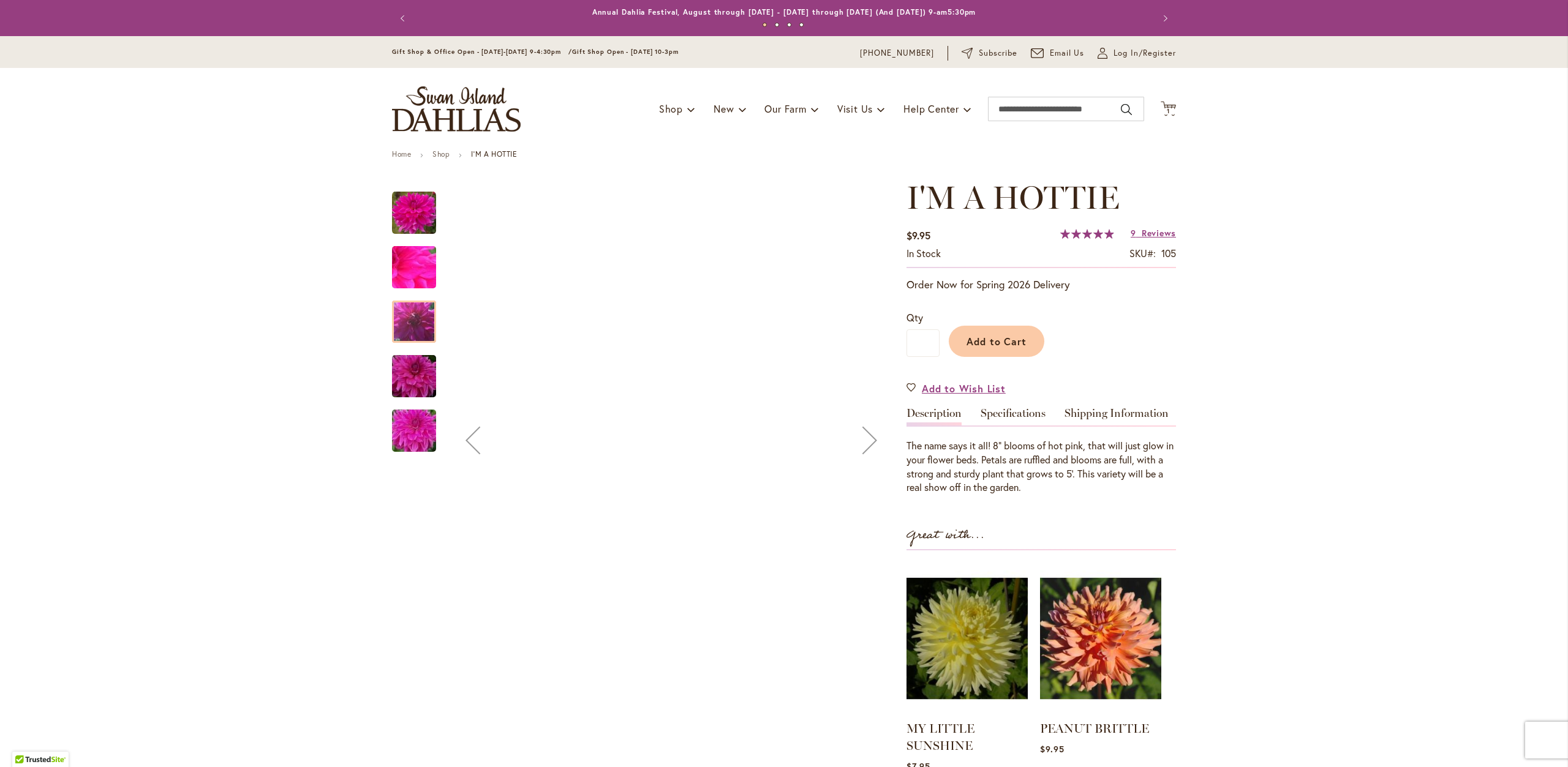
click at [418, 384] on img "I'm A Hottie" at bounding box center [414, 376] width 88 height 59
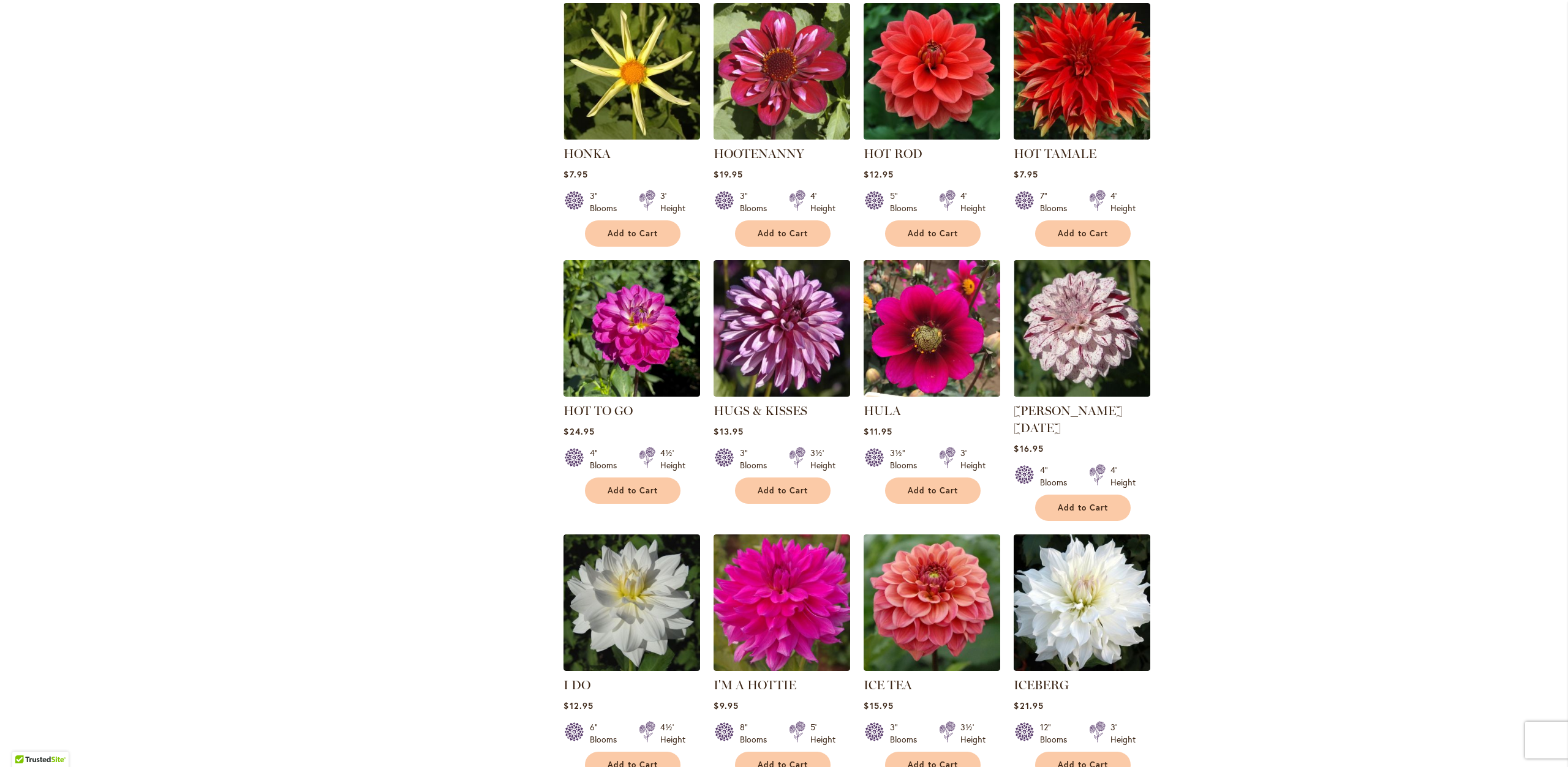
scroll to position [3919, 0]
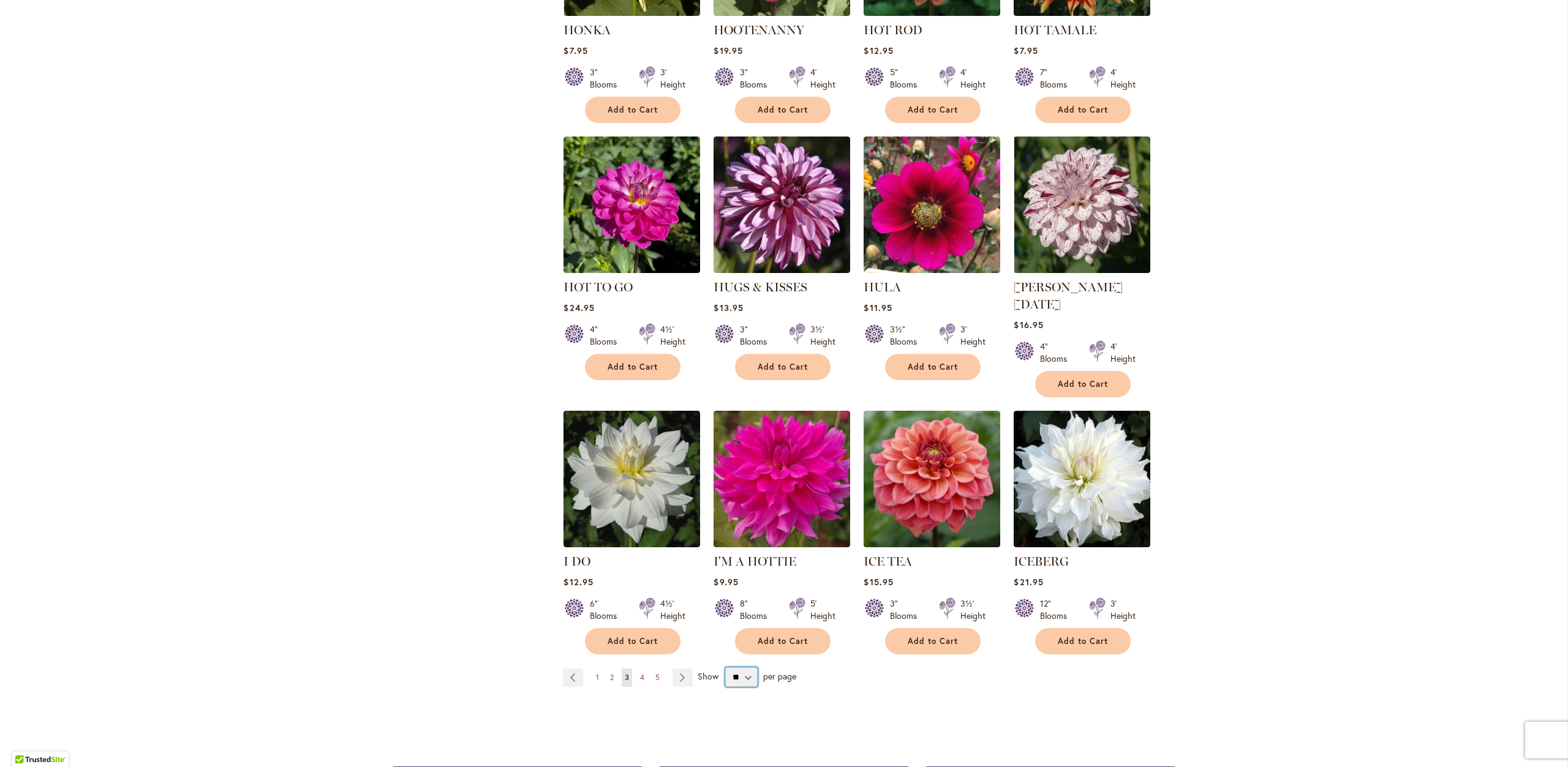
click at [736, 668] on select "** ** ** **" at bounding box center [741, 677] width 32 height 19
click at [640, 673] on span "4" at bounding box center [642, 678] width 5 height 9
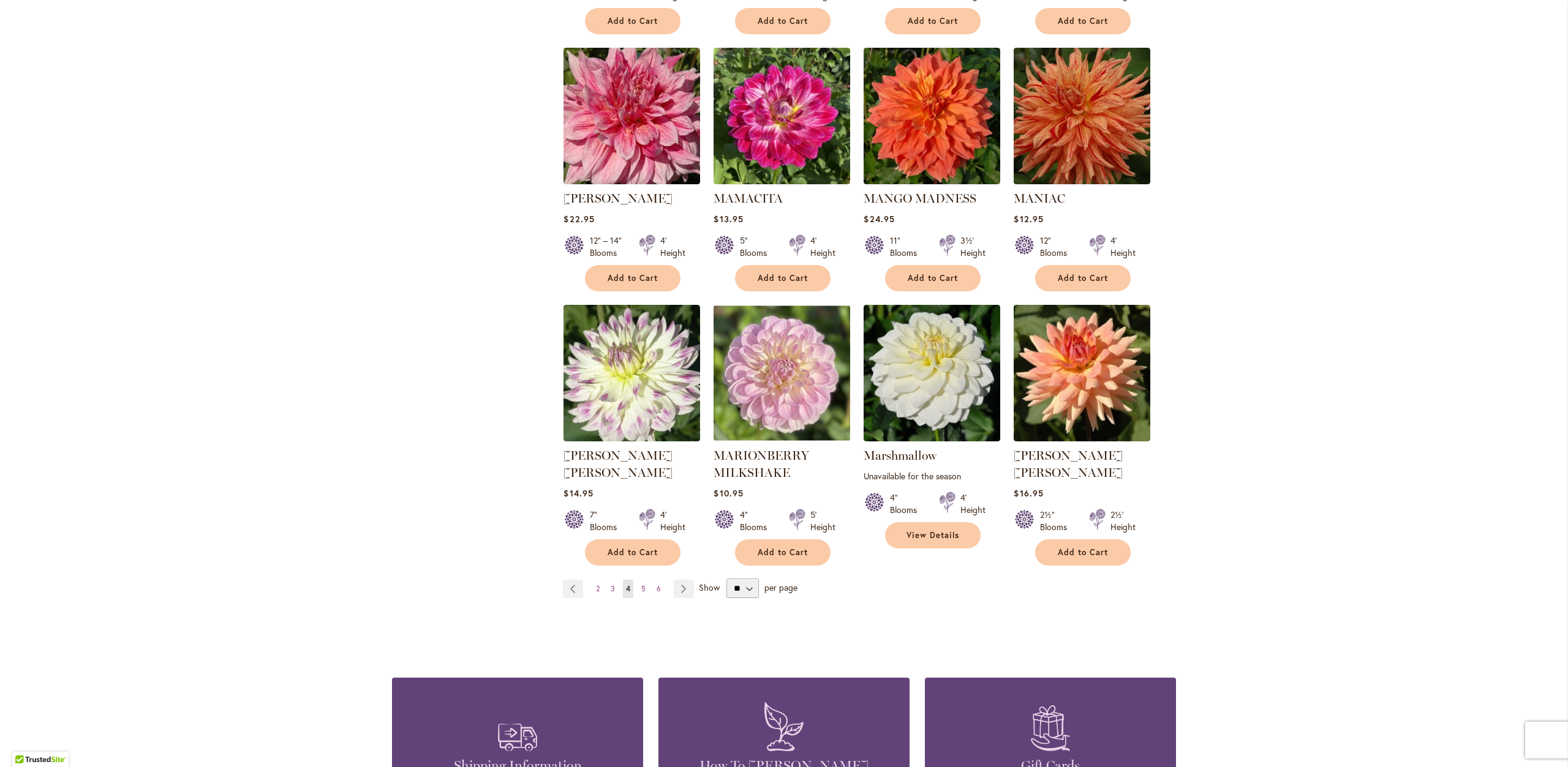
scroll to position [3979, 0]
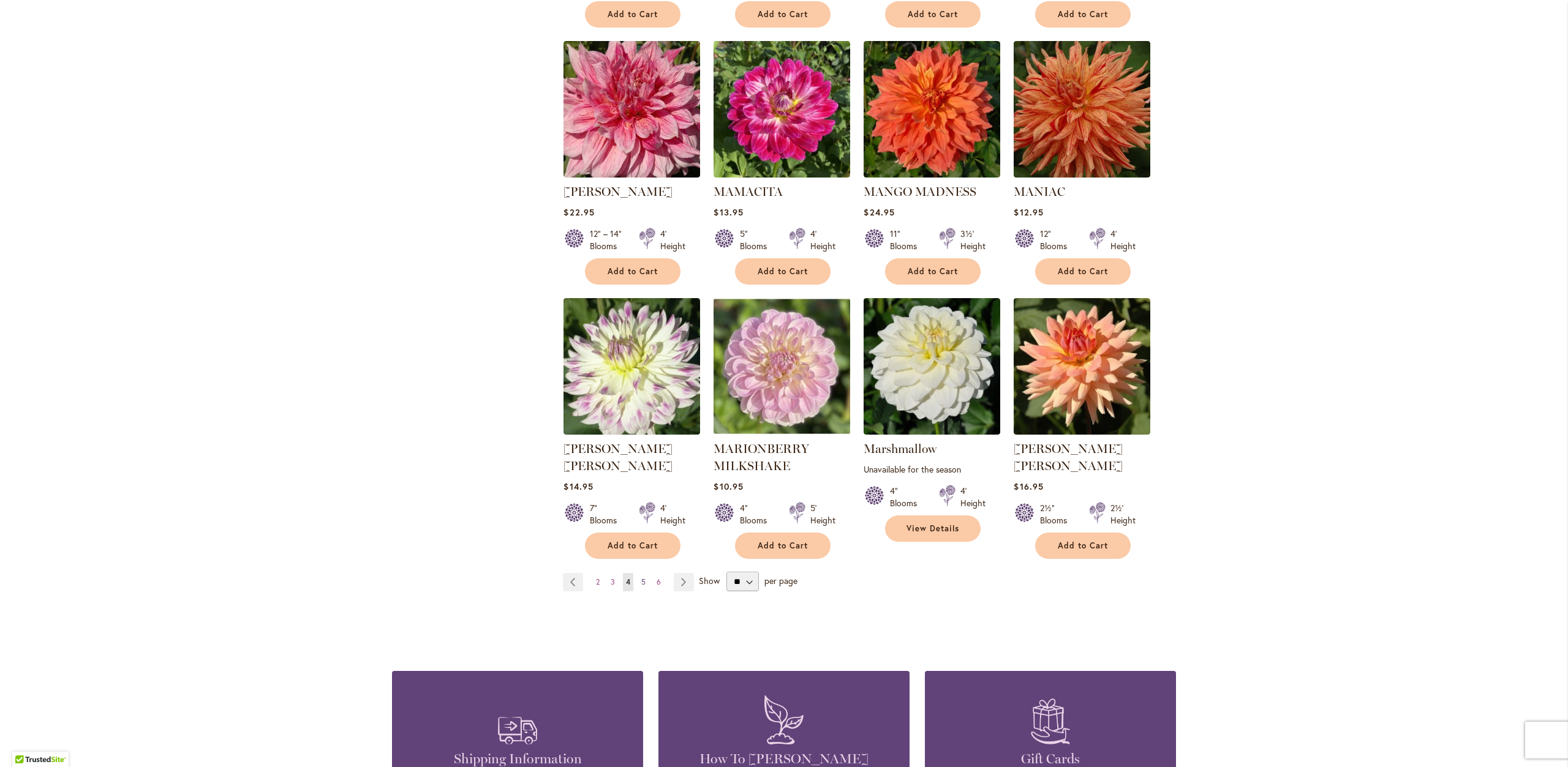
click at [641, 578] on span "5" at bounding box center [643, 582] width 5 height 9
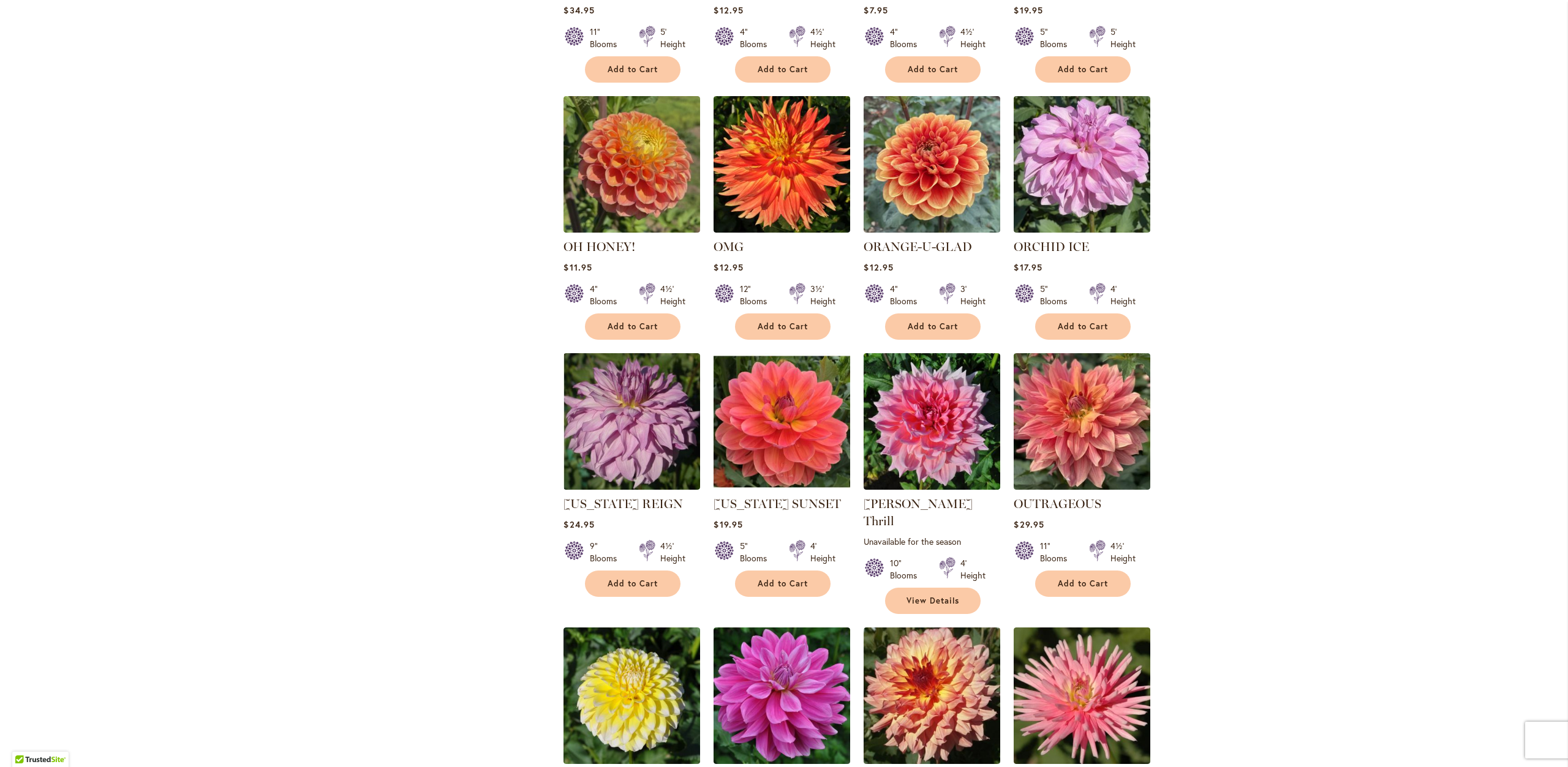
scroll to position [2327, 0]
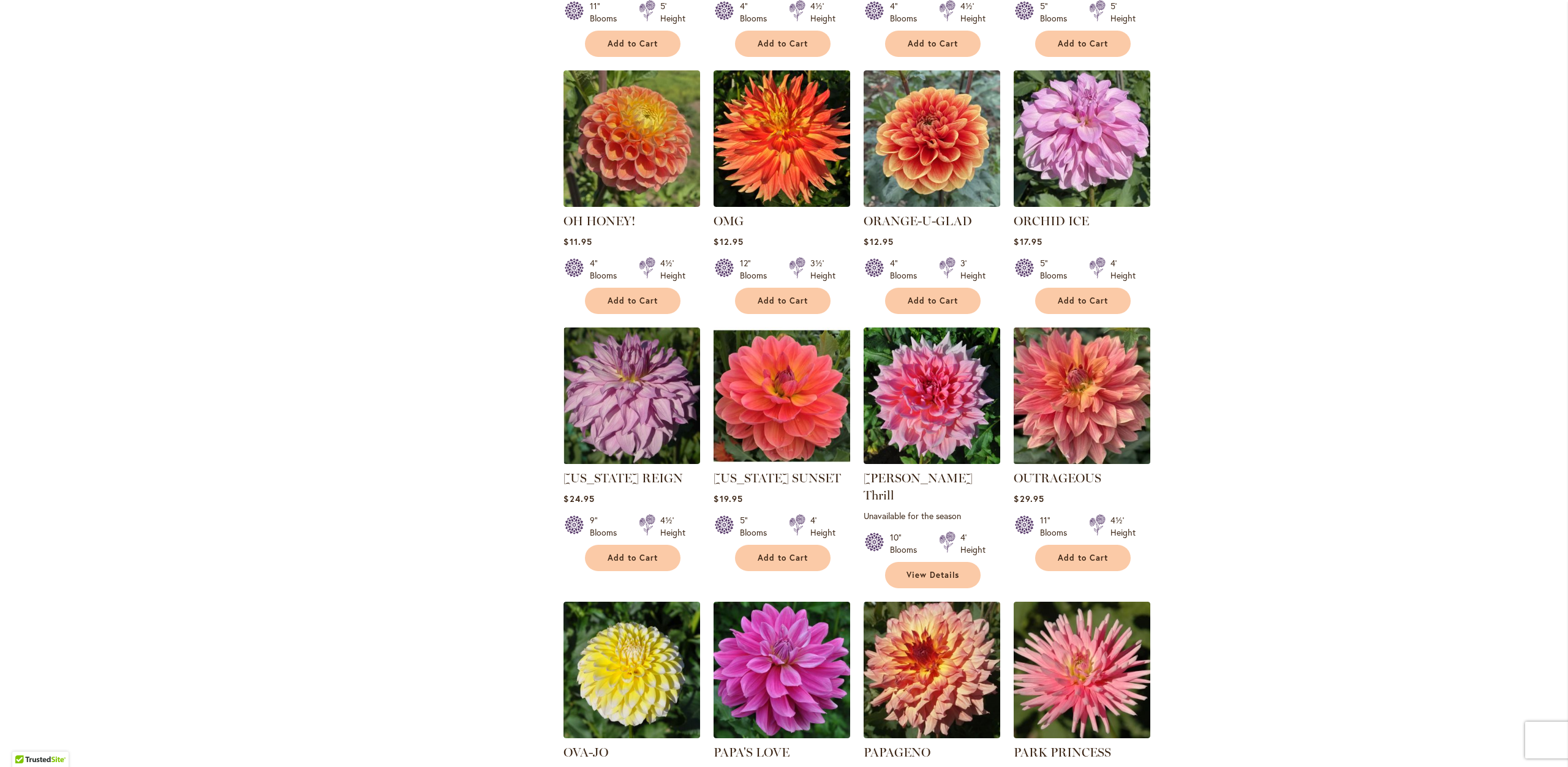
click at [1064, 378] on img at bounding box center [1082, 396] width 144 height 143
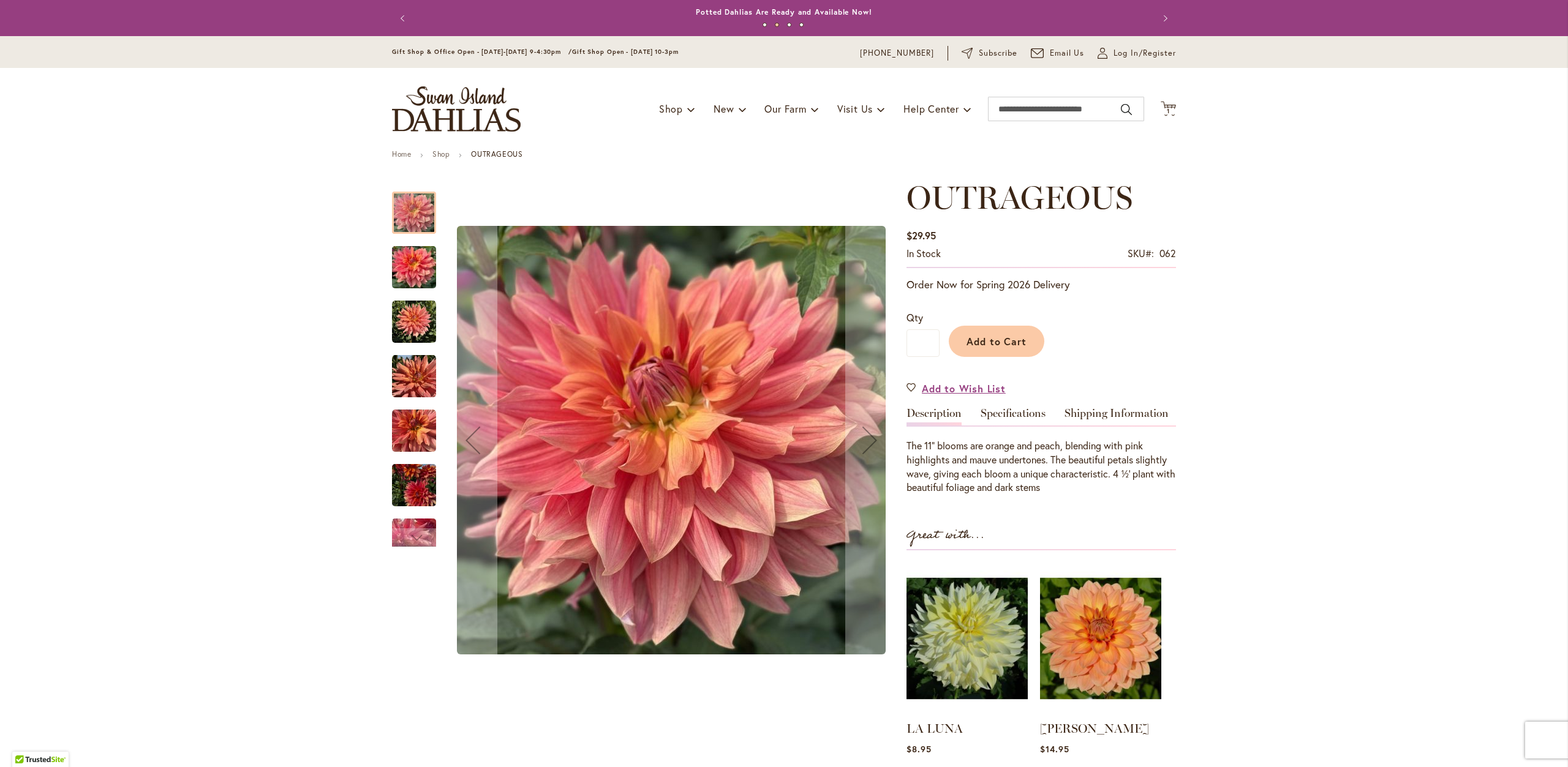
click at [425, 393] on img "OUTRAGEOUS" at bounding box center [414, 376] width 44 height 44
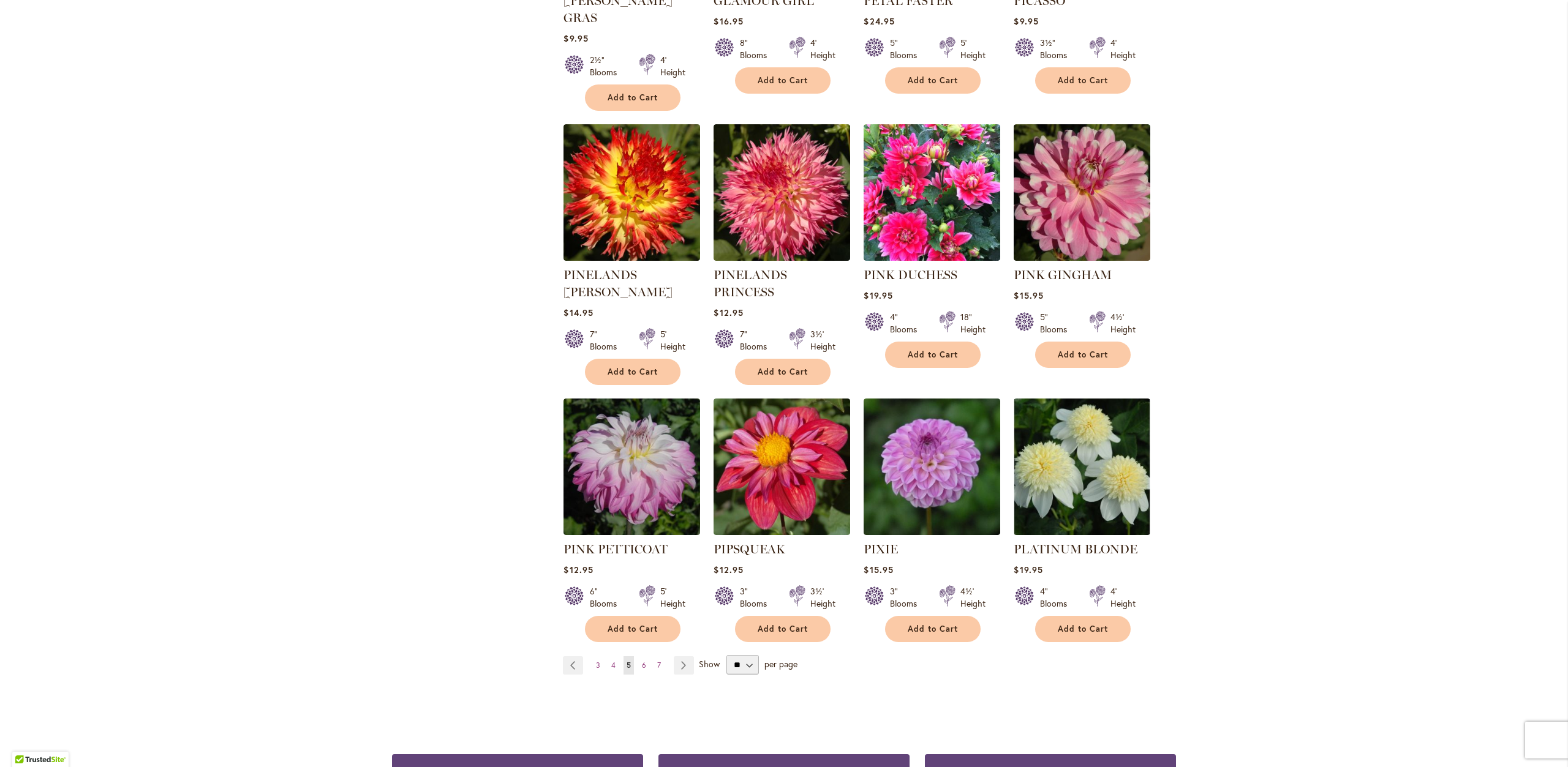
scroll to position [4041, 0]
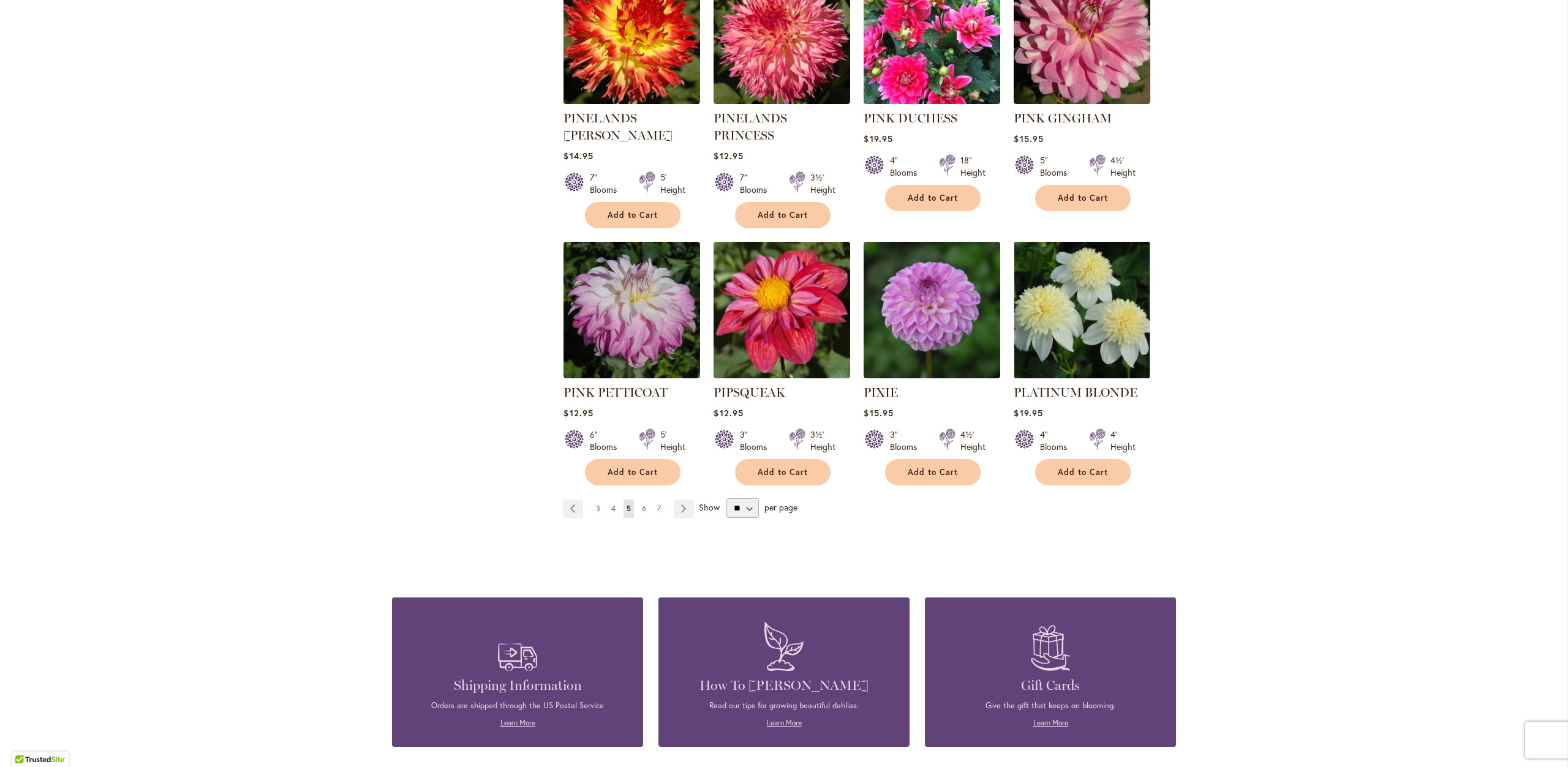
click at [647, 499] on ul "Page Previous Page 3 Page 4 You're currently reading page 5 Page 6 Page 7 Page …" at bounding box center [631, 509] width 136 height 18
click at [643, 499] on link "Page 6" at bounding box center [643, 509] width 10 height 18
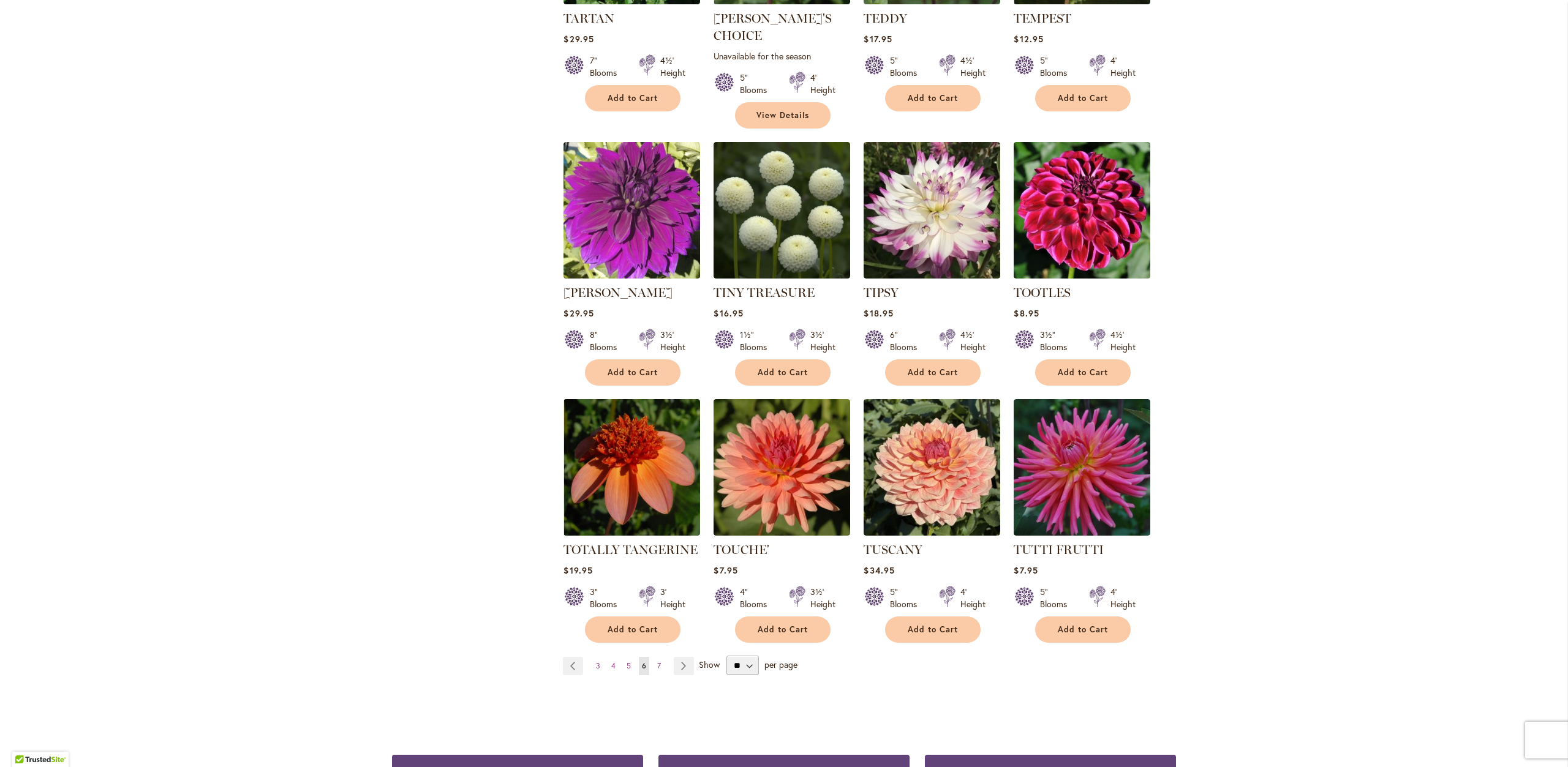
scroll to position [3857, 0]
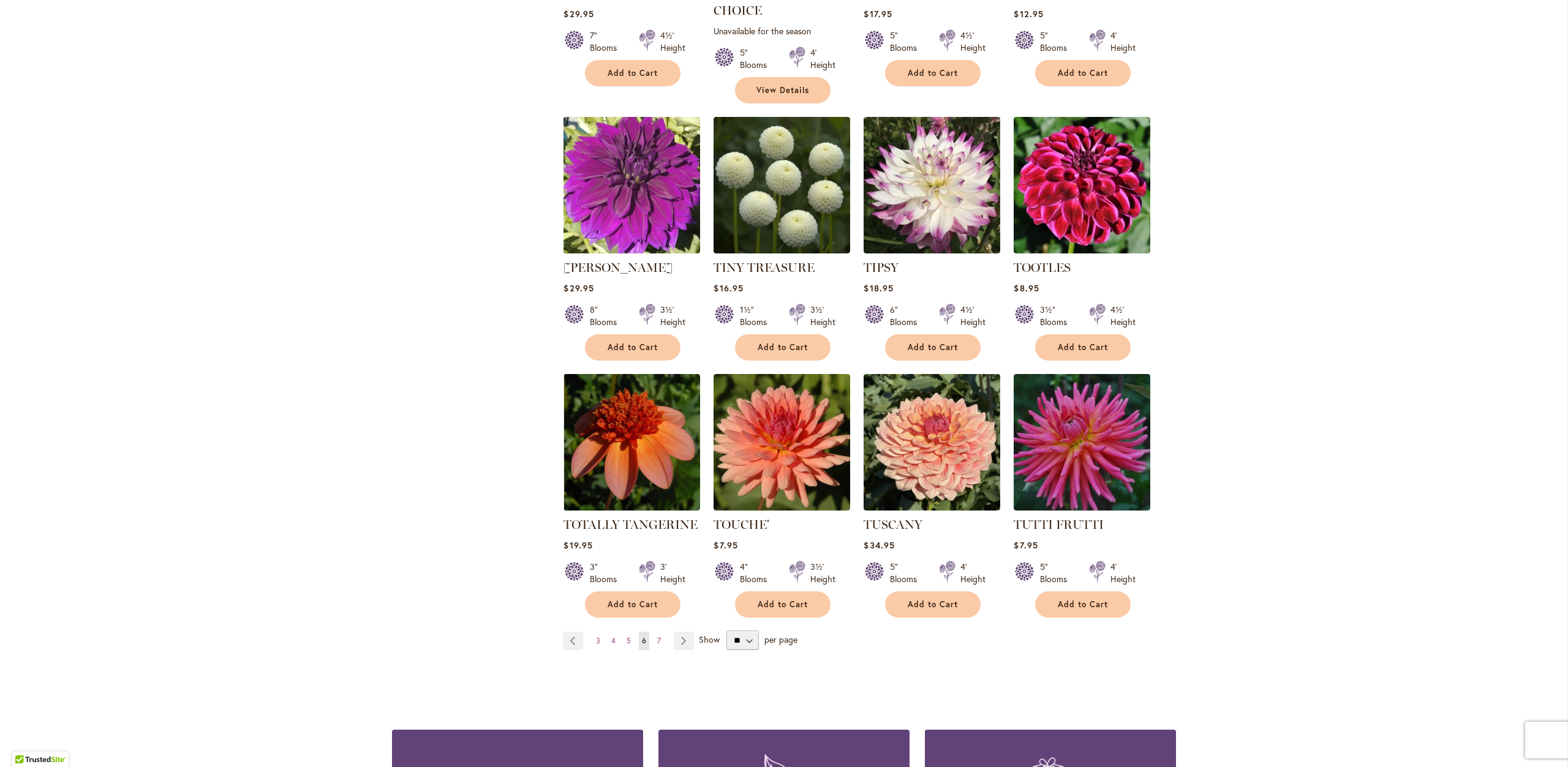
click at [660, 632] on ul "Page Previous Page 3 Page 4 Page 5 You're currently reading page 6 Page 7 Page …" at bounding box center [631, 641] width 136 height 18
click at [656, 632] on link "Page 7" at bounding box center [659, 641] width 10 height 18
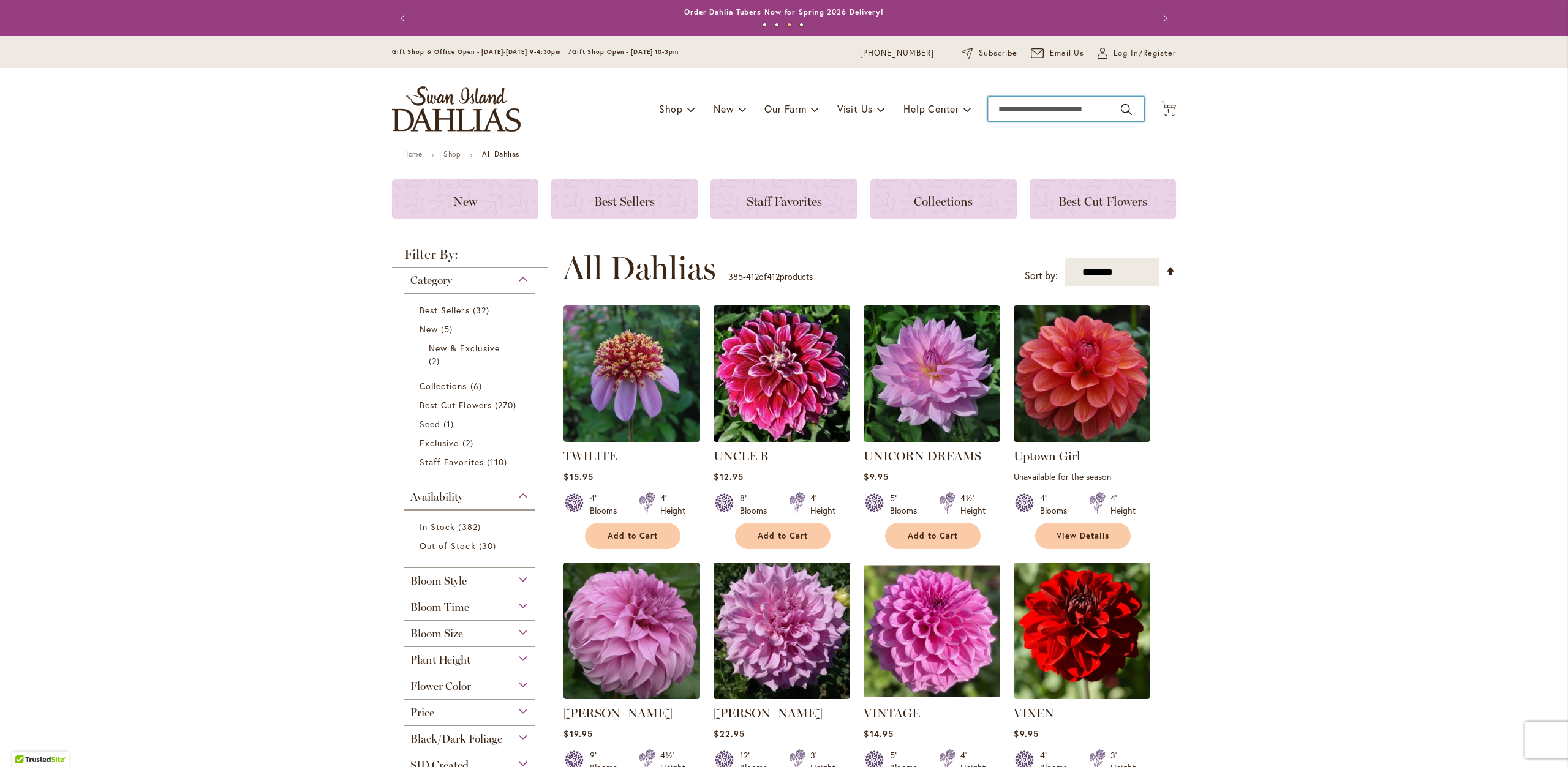
click at [1106, 110] on input "Search" at bounding box center [1066, 109] width 156 height 25
type input "******"
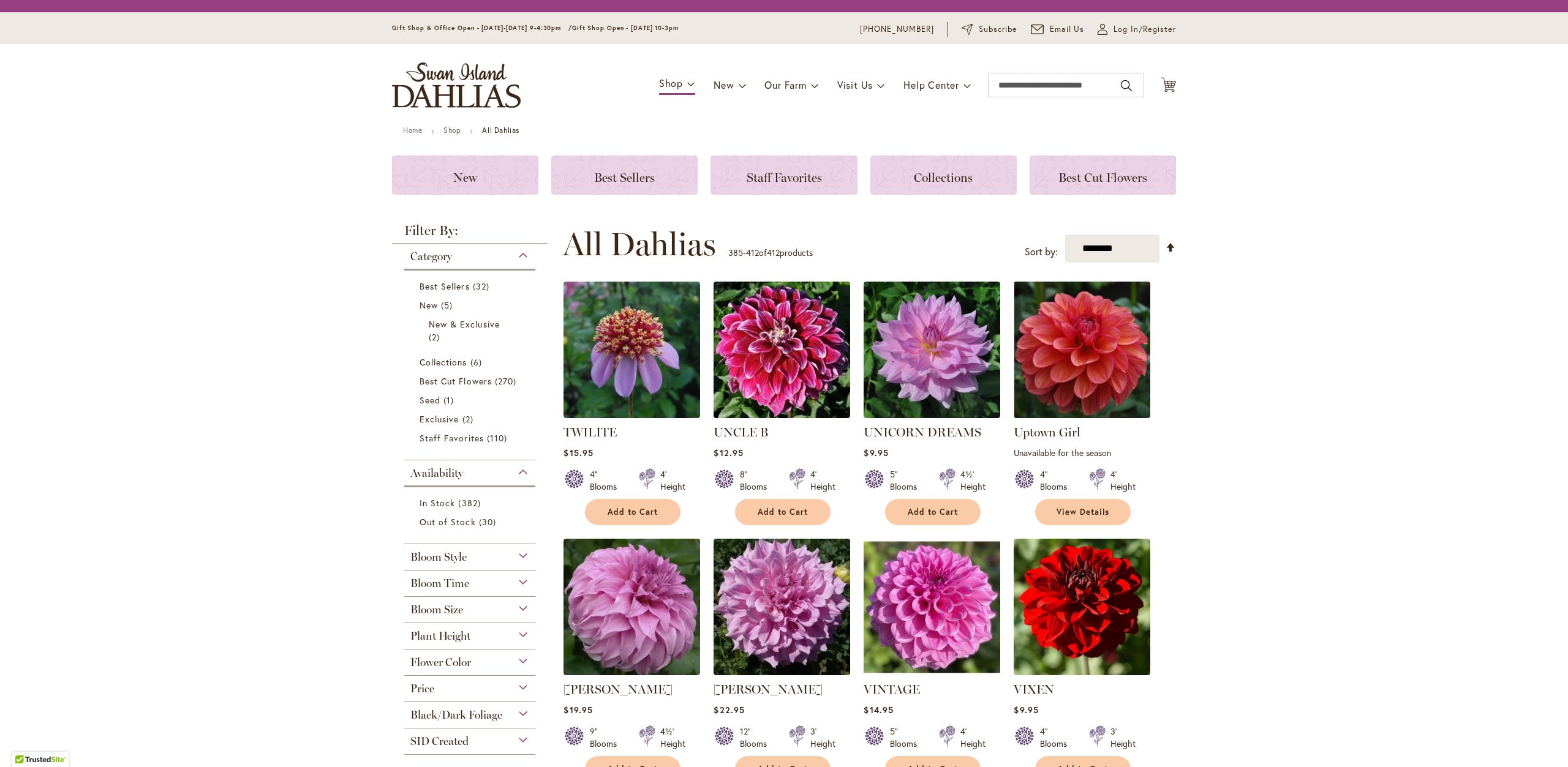
scroll to position [258, 0]
